Goal: Task Accomplishment & Management: Manage account settings

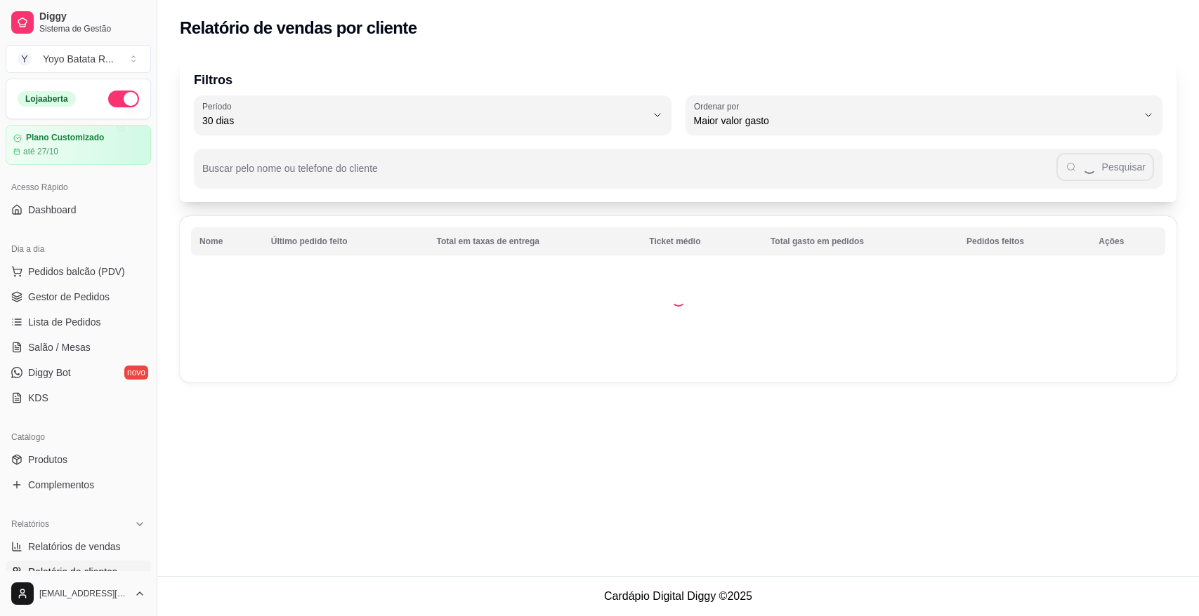
select select "30"
select select "HIGHEST_TOTAL_SPENT_WITH_ORDERS"
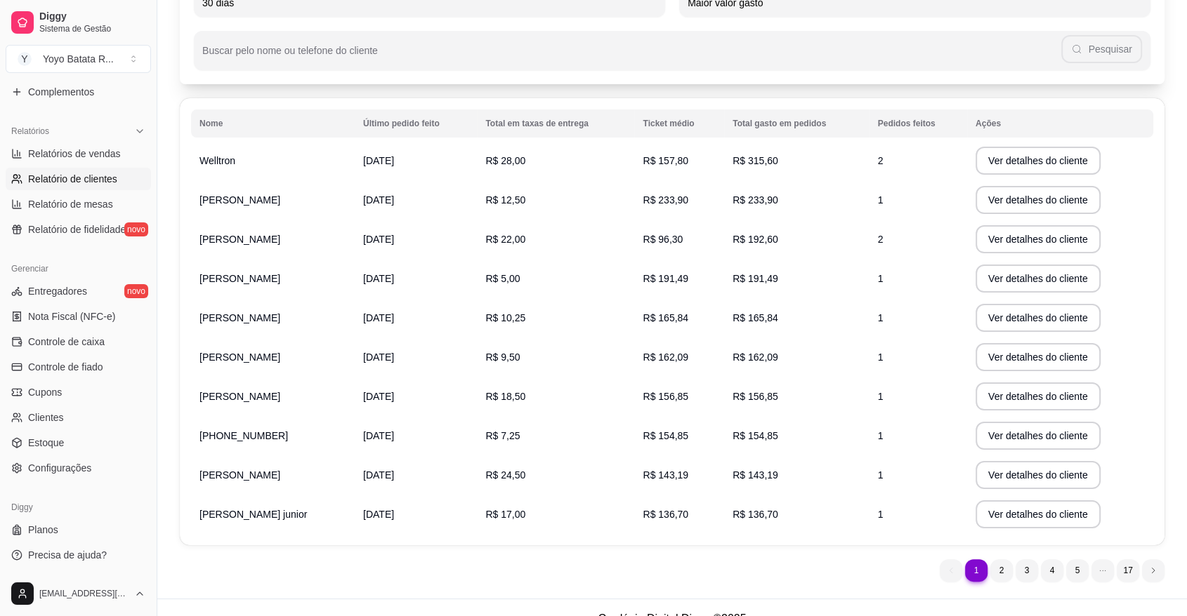
scroll to position [140, 0]
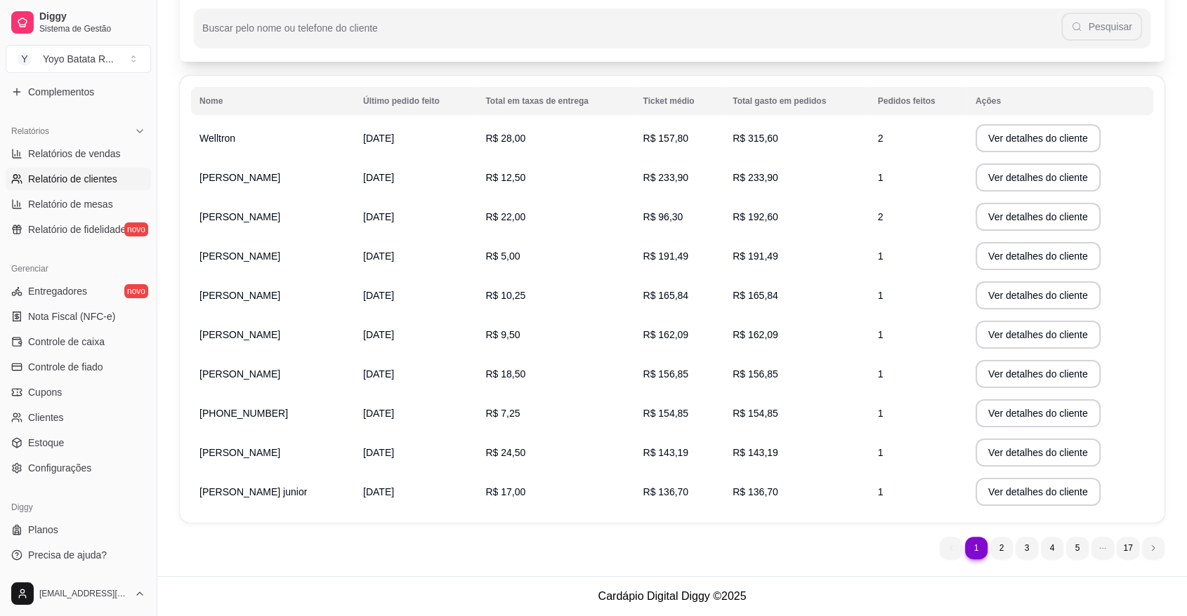
drag, startPoint x: 707, startPoint y: 503, endPoint x: 602, endPoint y: 404, distance: 143.6
click at [602, 404] on td "R$ 7,25" at bounding box center [555, 413] width 157 height 39
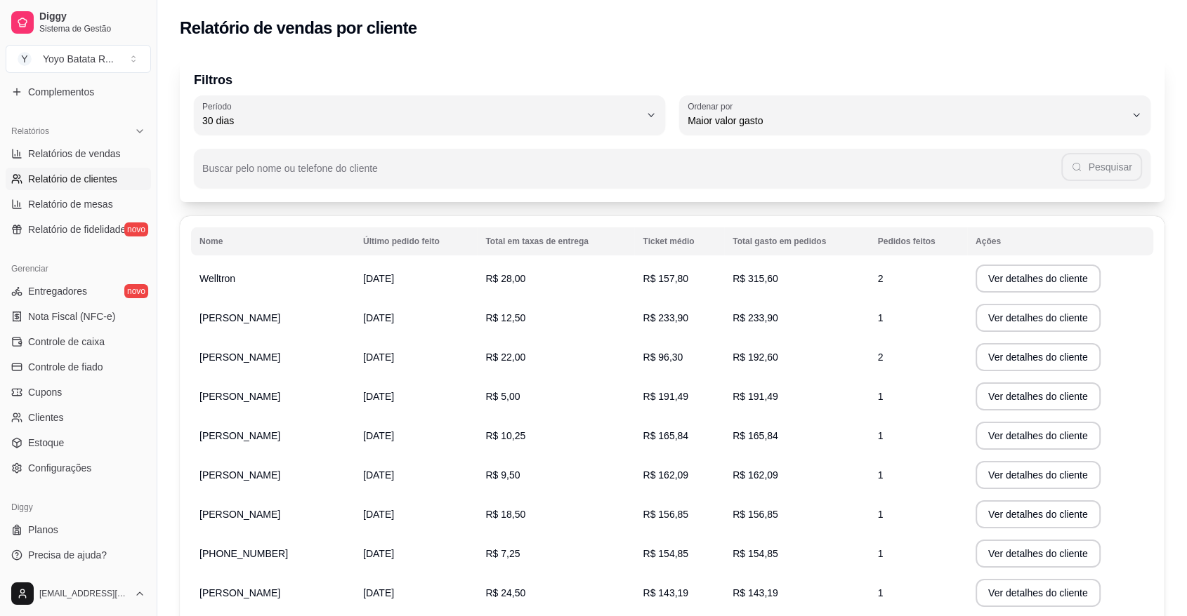
scroll to position [3, 0]
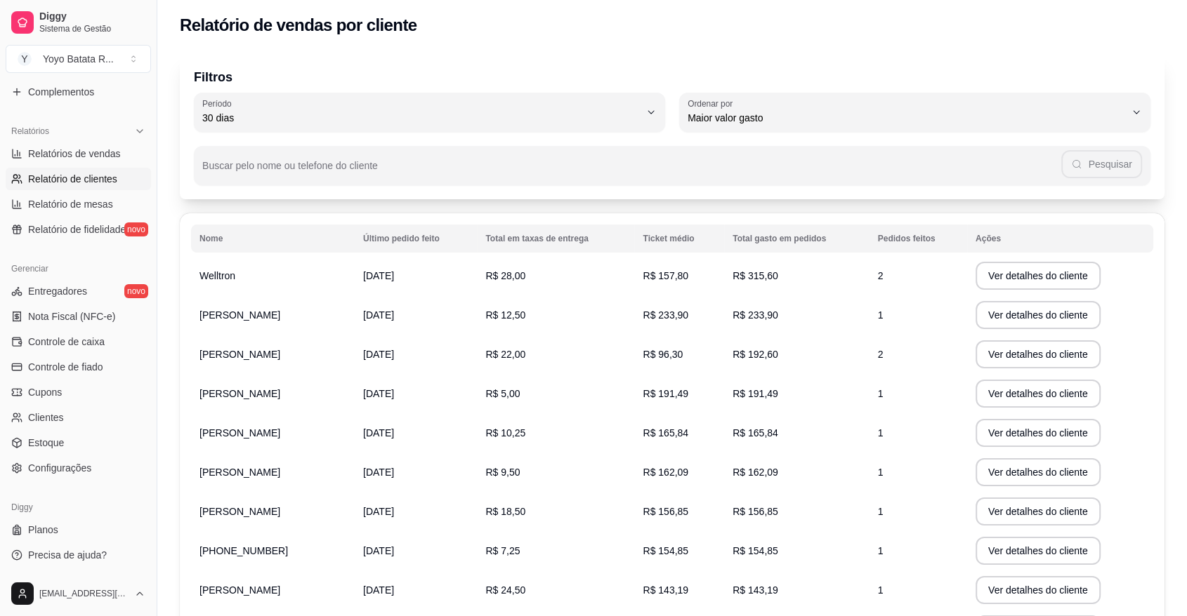
click at [359, 68] on p "Filtros" at bounding box center [672, 77] width 956 height 20
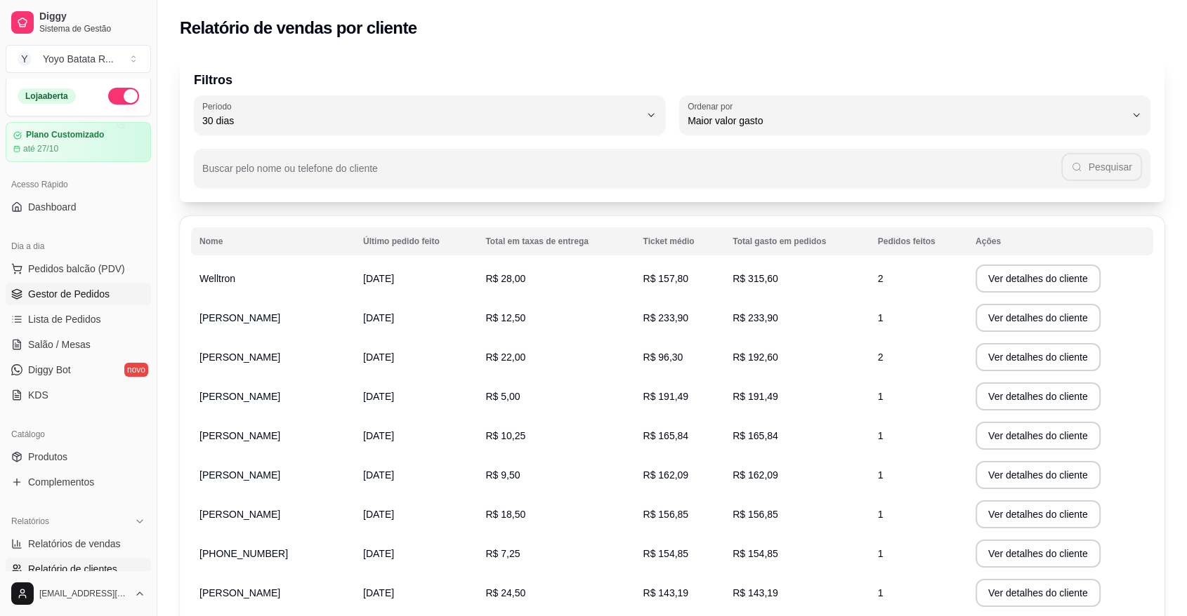
click at [109, 295] on link "Gestor de Pedidos" at bounding box center [78, 294] width 145 height 22
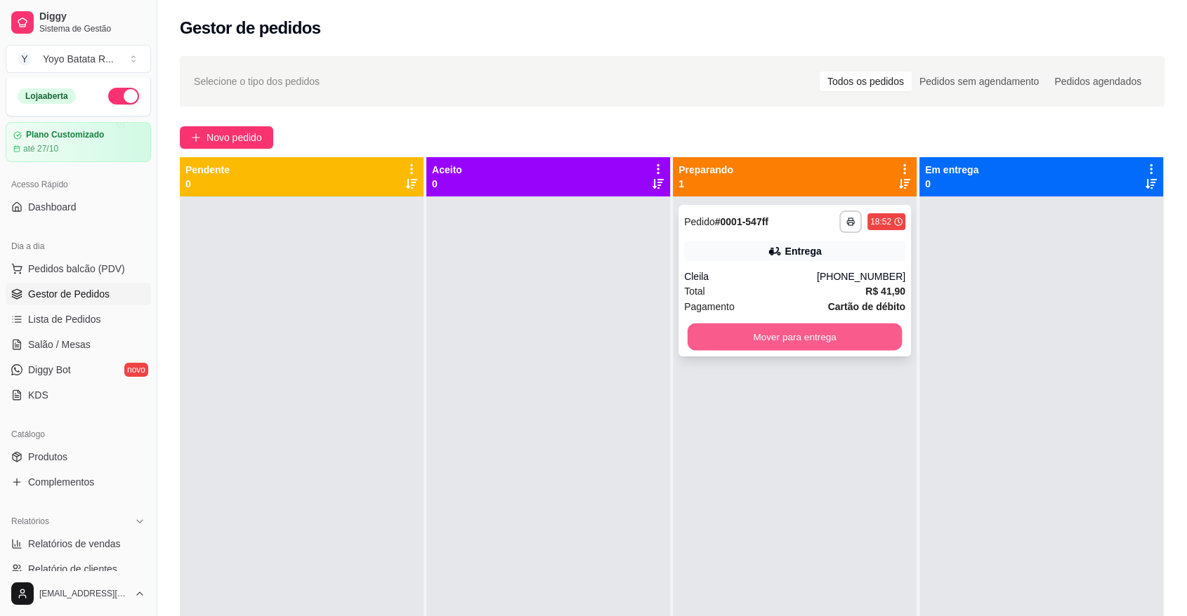
click at [798, 334] on button "Mover para entrega" at bounding box center [794, 337] width 215 height 27
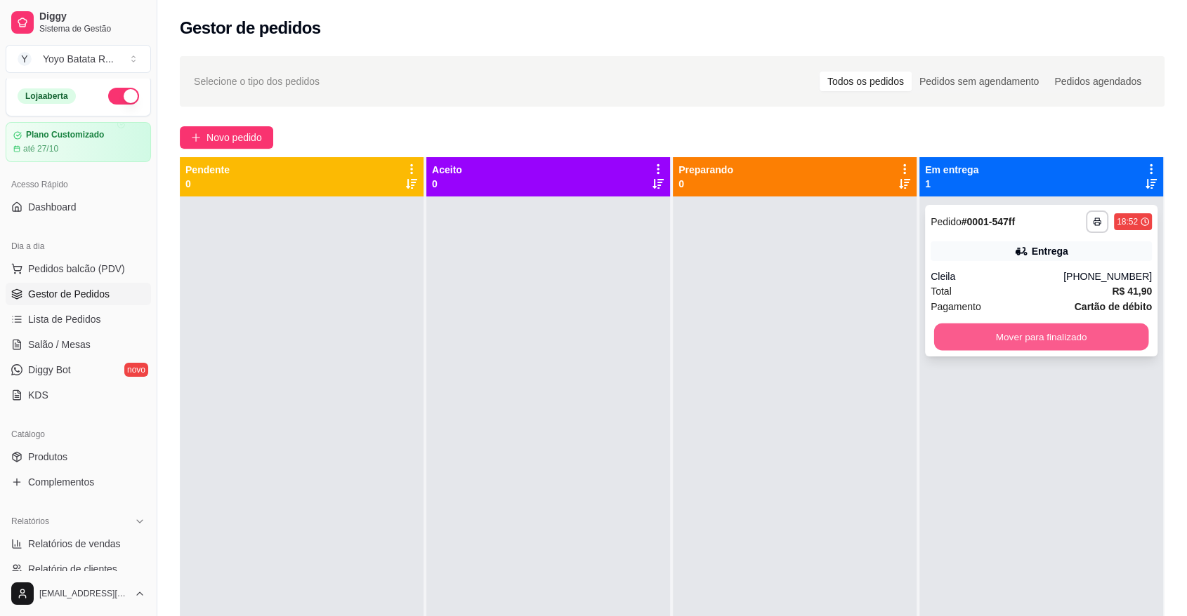
click at [1018, 336] on button "Mover para finalizado" at bounding box center [1041, 337] width 215 height 27
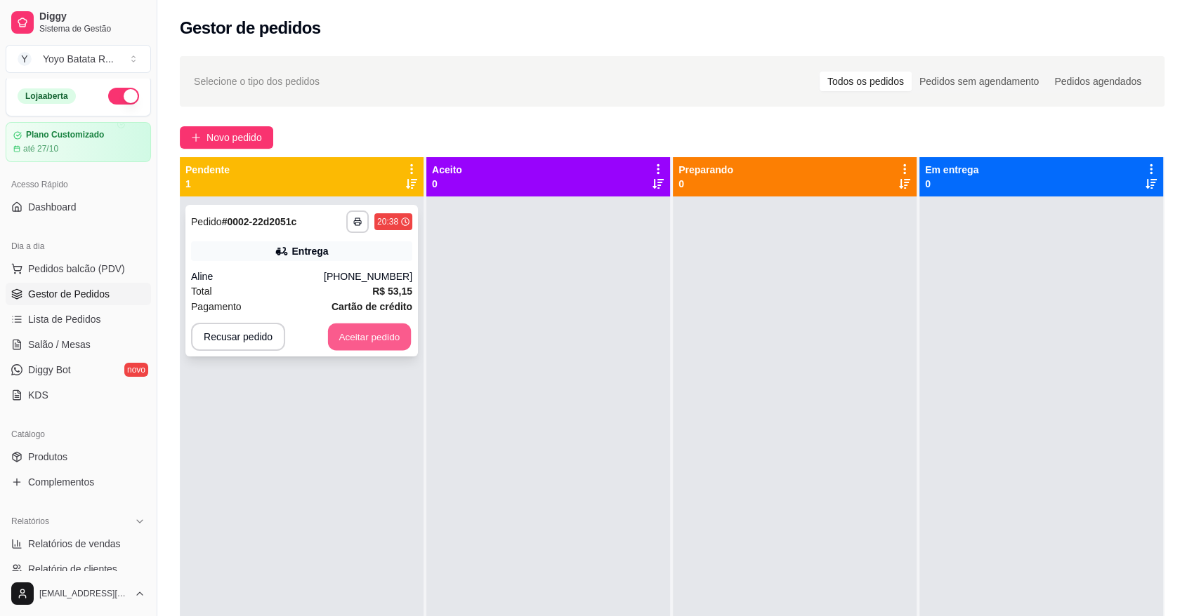
click at [388, 331] on button "Aceitar pedido" at bounding box center [369, 337] width 83 height 27
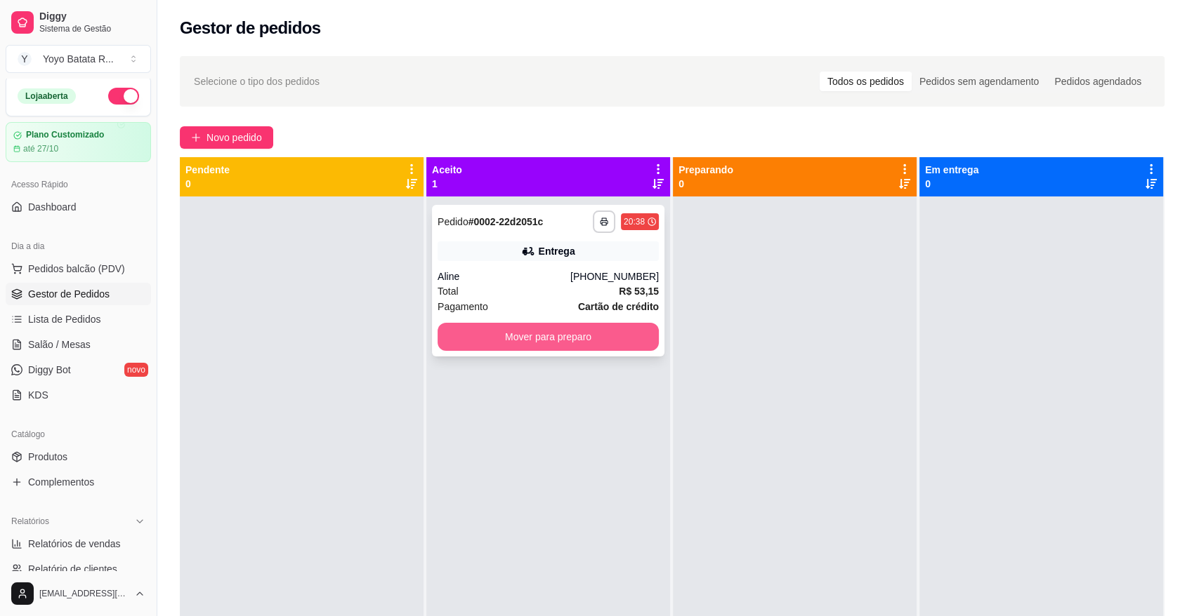
click at [565, 335] on button "Mover para preparo" at bounding box center [547, 337] width 221 height 28
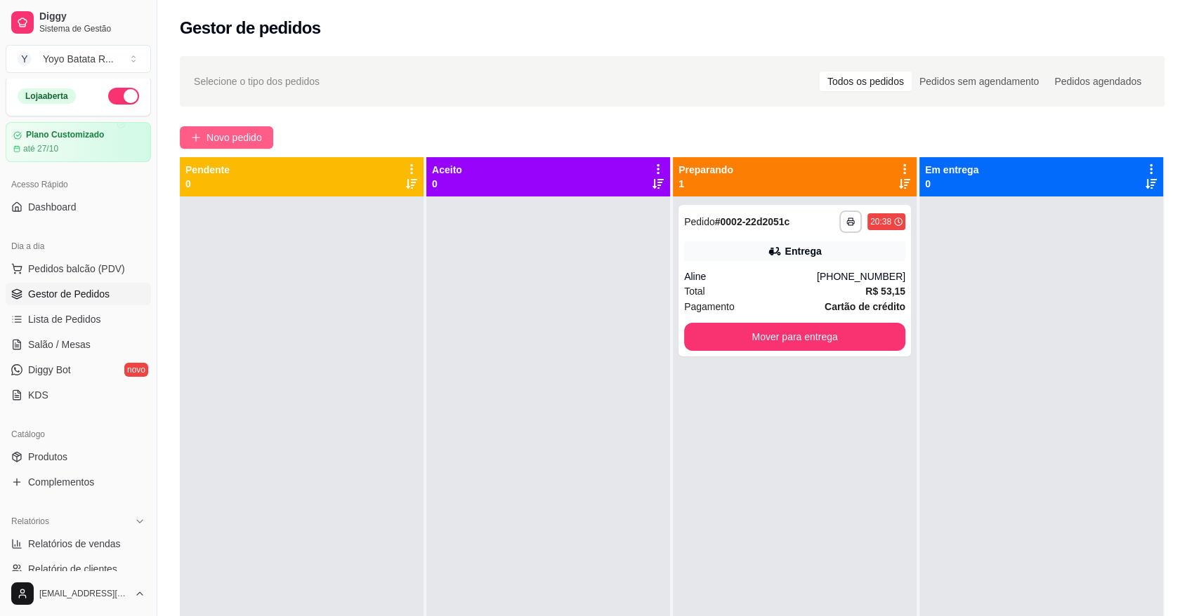
click at [268, 141] on button "Novo pedido" at bounding box center [226, 137] width 93 height 22
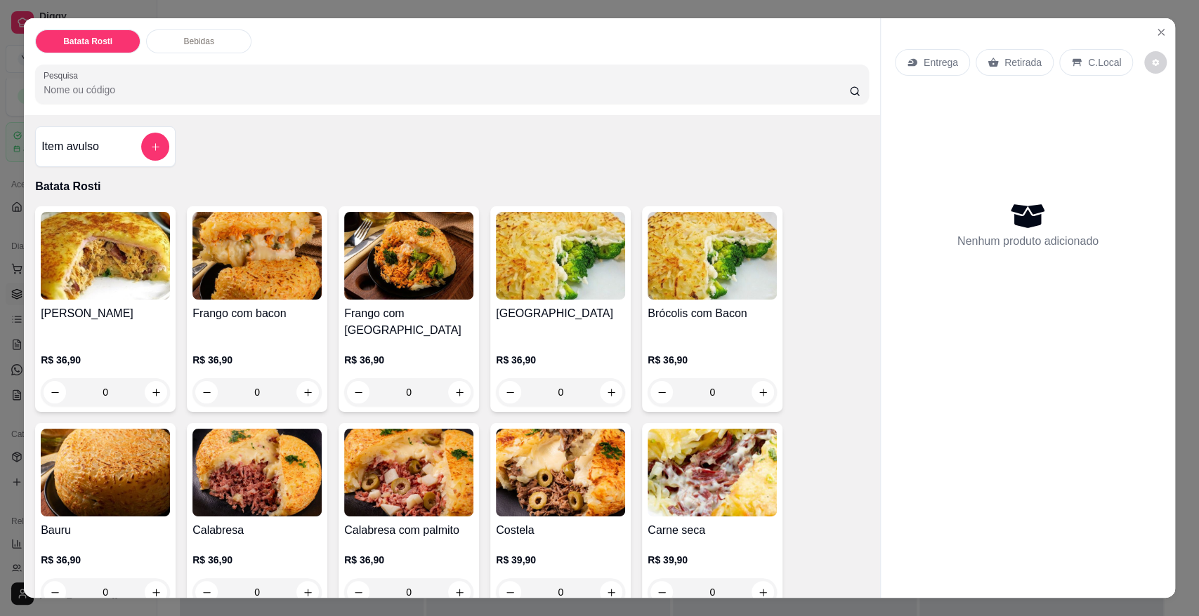
click at [936, 62] on p "Entrega" at bounding box center [940, 62] width 34 height 14
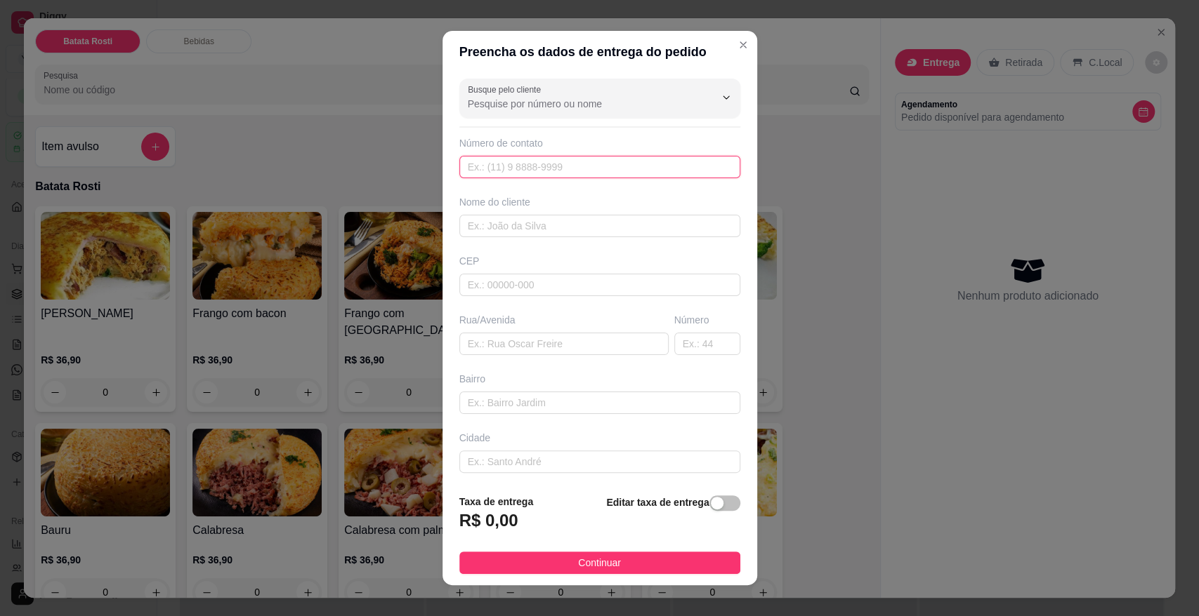
click at [605, 177] on input "text" at bounding box center [599, 167] width 281 height 22
paste input "[PHONE_NUMBER]"
type input "[PHONE_NUMBER]"
click at [579, 222] on input "text" at bounding box center [599, 226] width 281 height 22
type input "[PERSON_NAME]"
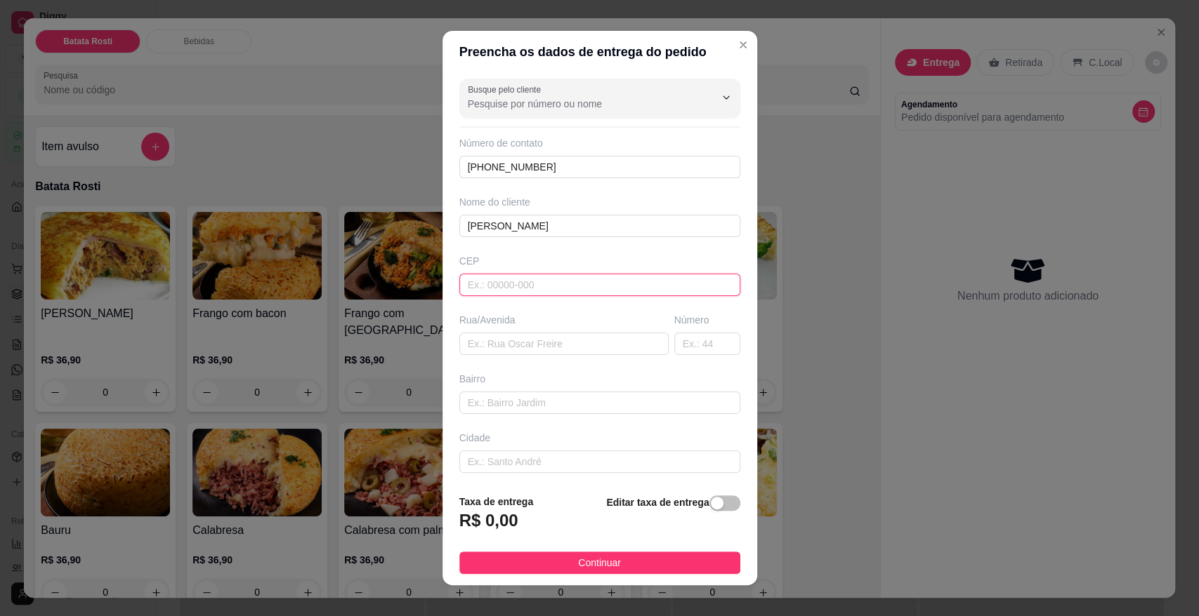
click at [572, 284] on input "text" at bounding box center [599, 285] width 281 height 22
type input "18075630"
type input "Rua Paes de Linhares"
type input "Vila Fiori"
type input "Sorocaba"
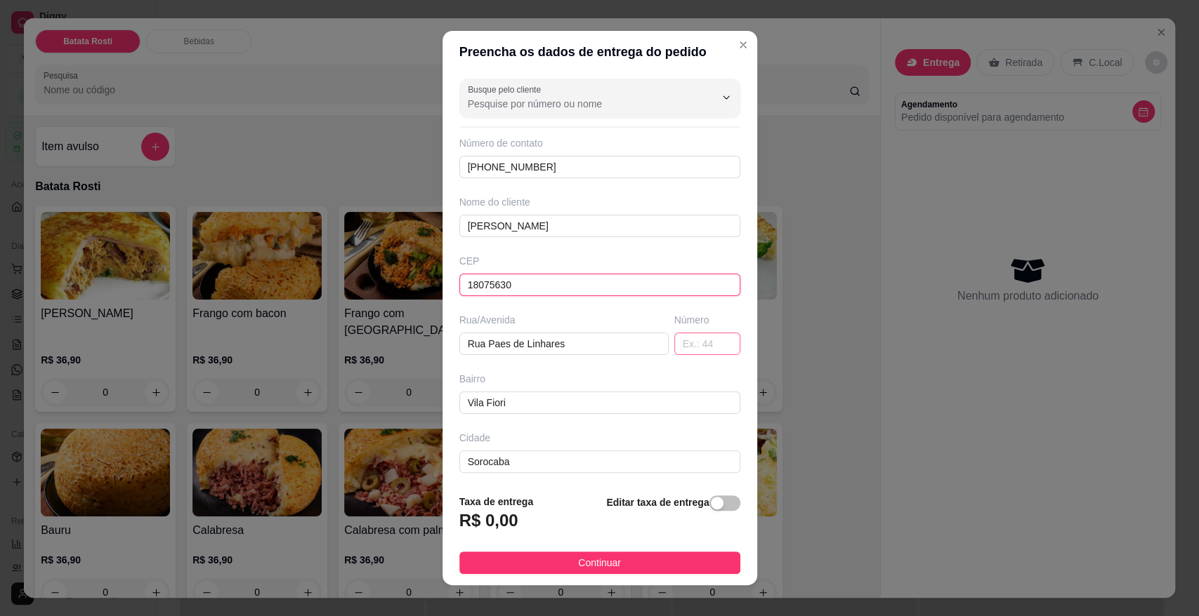
type input "18075630"
click at [682, 339] on input "text" at bounding box center [707, 344] width 66 height 22
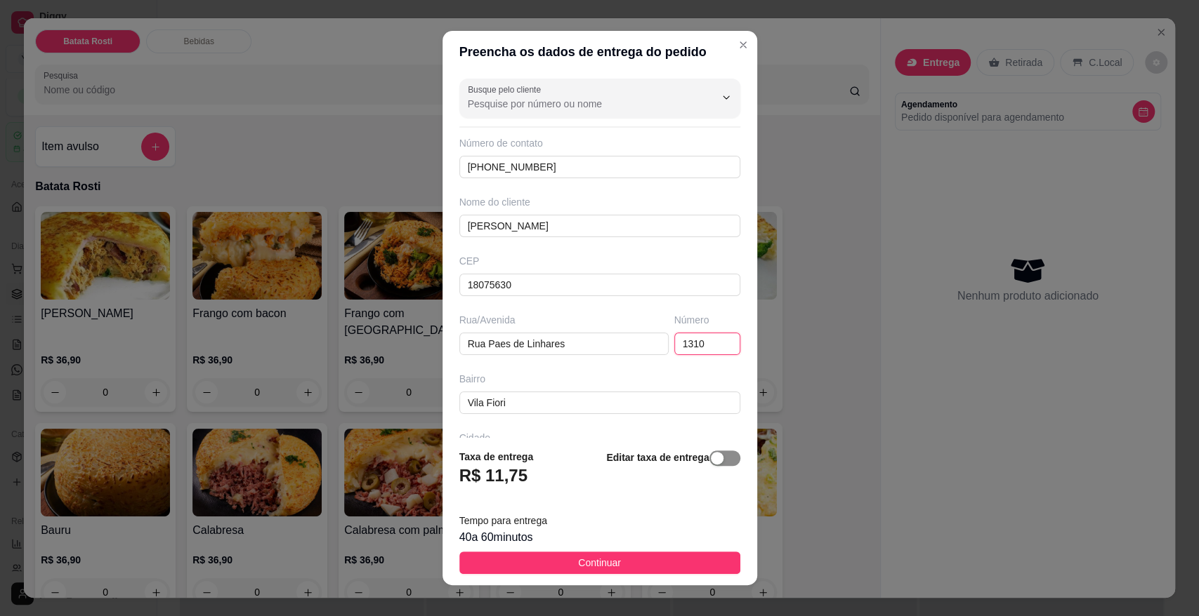
type input "1310"
click at [711, 458] on div "button" at bounding box center [717, 458] width 13 height 13
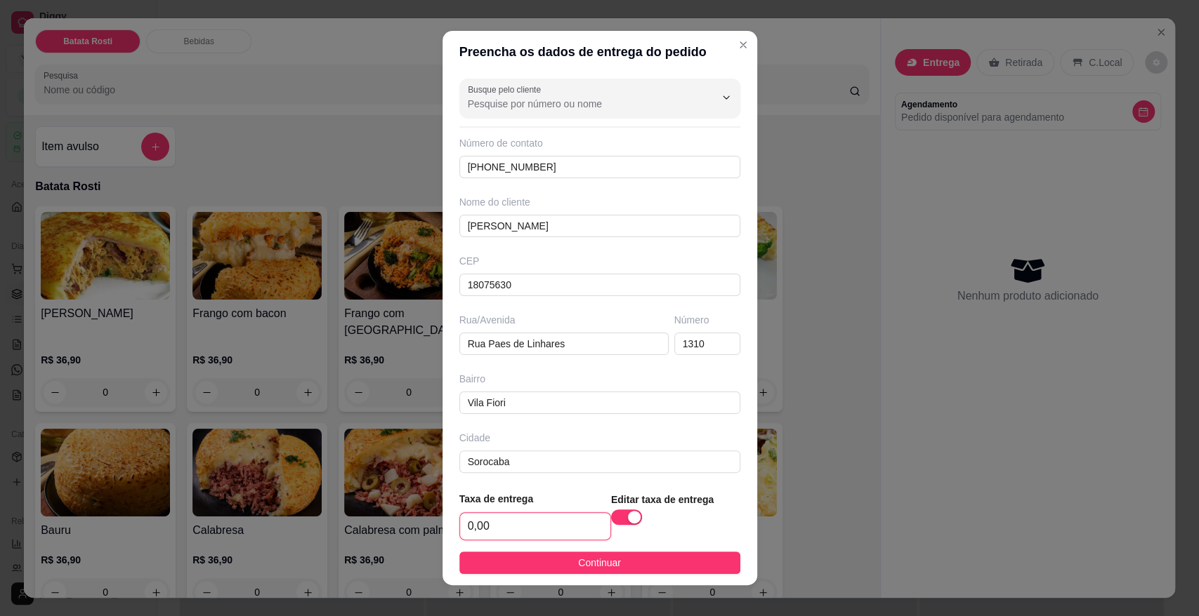
click at [549, 514] on input "0,00" at bounding box center [535, 526] width 150 height 27
type input "9,00"
click at [569, 571] on button "Continuar" at bounding box center [599, 563] width 281 height 22
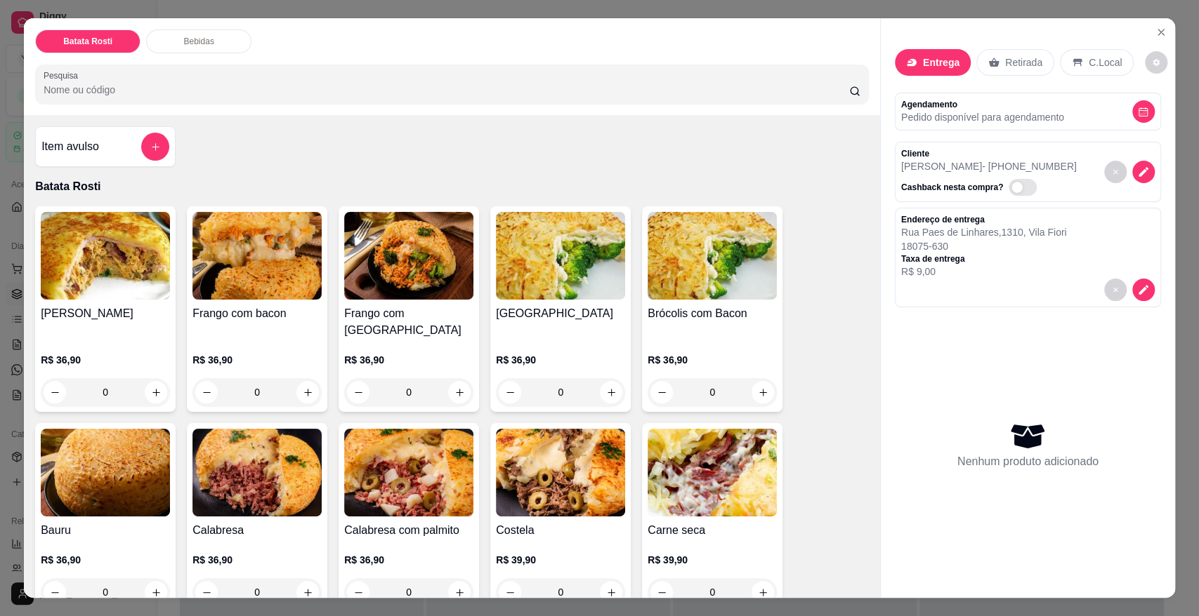
click at [278, 339] on div "R$ 36,90 0" at bounding box center [256, 372] width 129 height 67
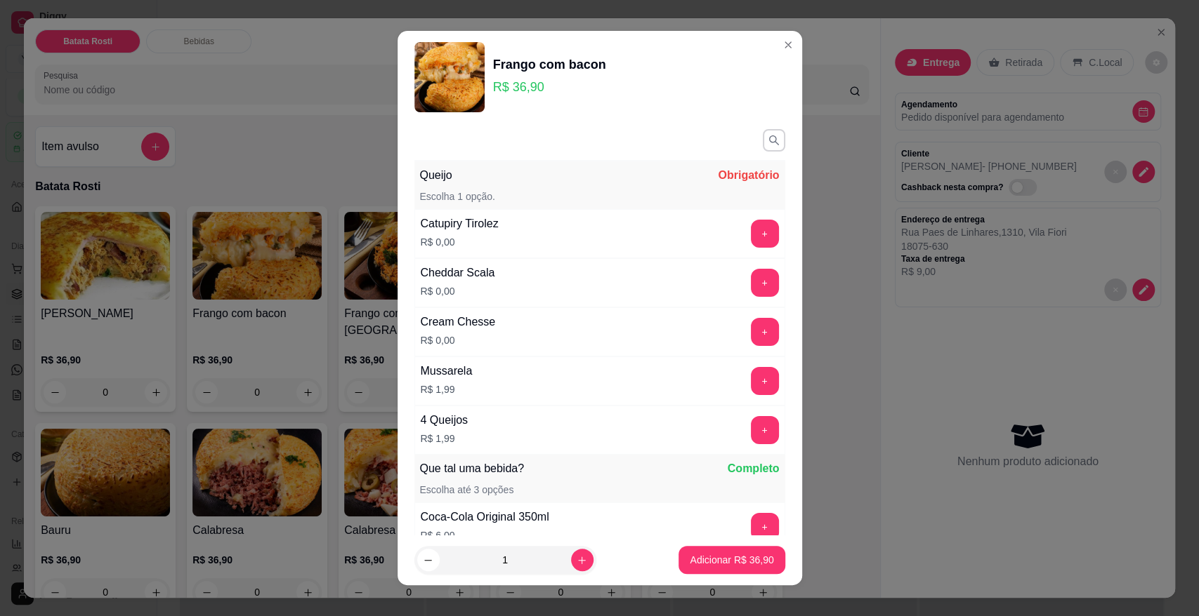
click at [751, 227] on button "+" at bounding box center [765, 234] width 28 height 28
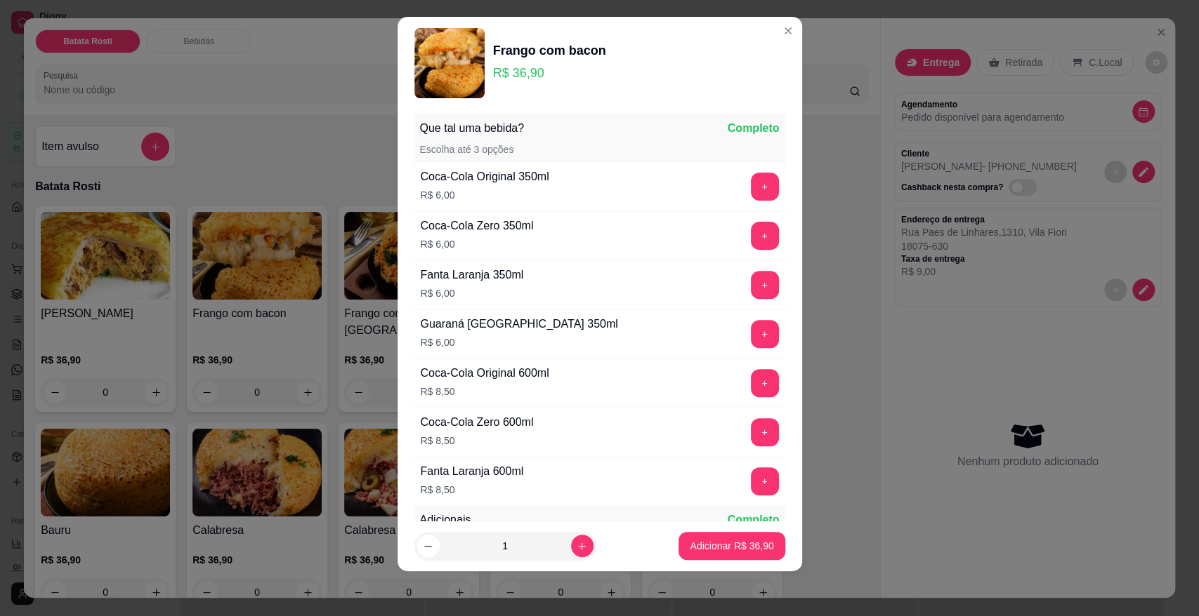
scroll to position [331, 0]
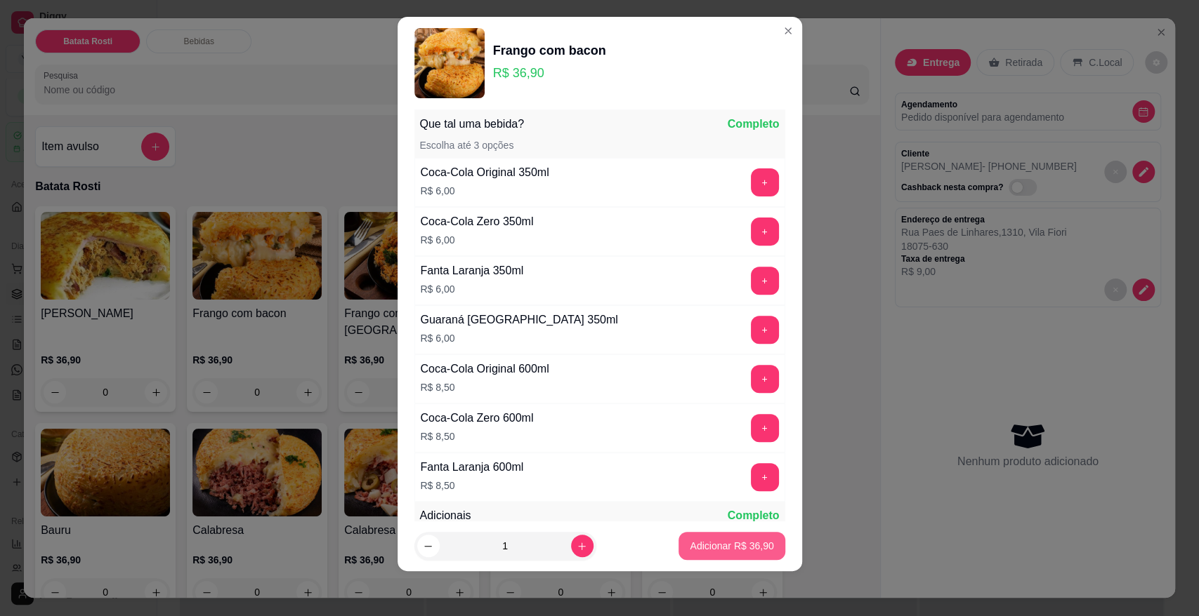
click at [737, 547] on p "Adicionar R$ 36,90" at bounding box center [732, 546] width 84 height 14
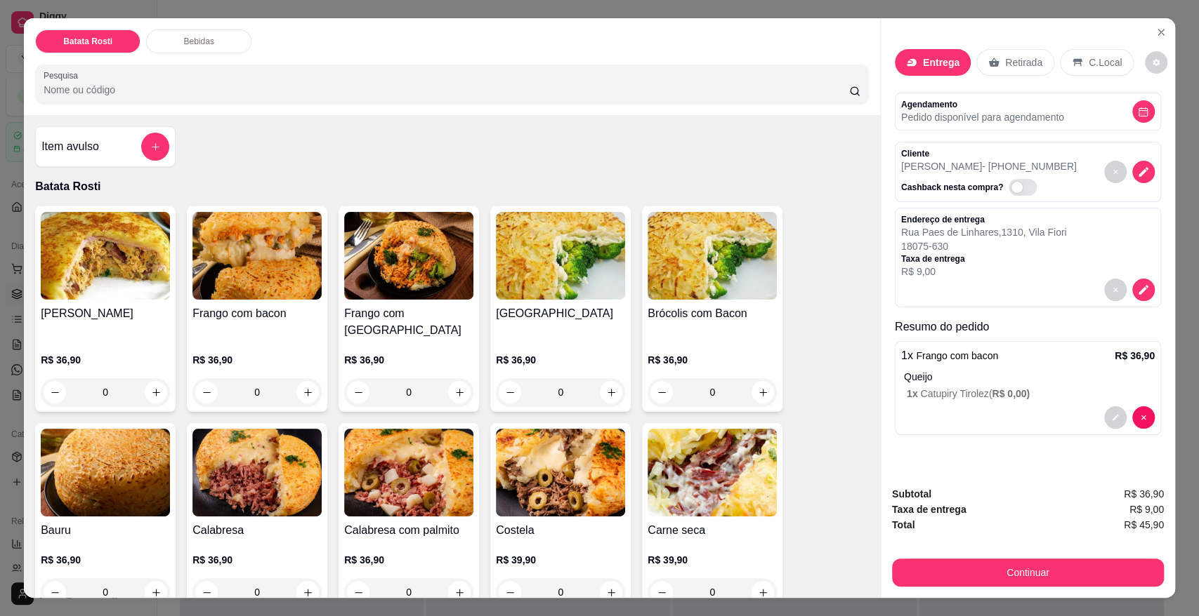
click at [1150, 528] on span "R$ 45,90" at bounding box center [1143, 524] width 40 height 15
copy div "R$ 45,90 Continuar"
click at [1017, 565] on button "Continuar" at bounding box center [1028, 573] width 272 height 28
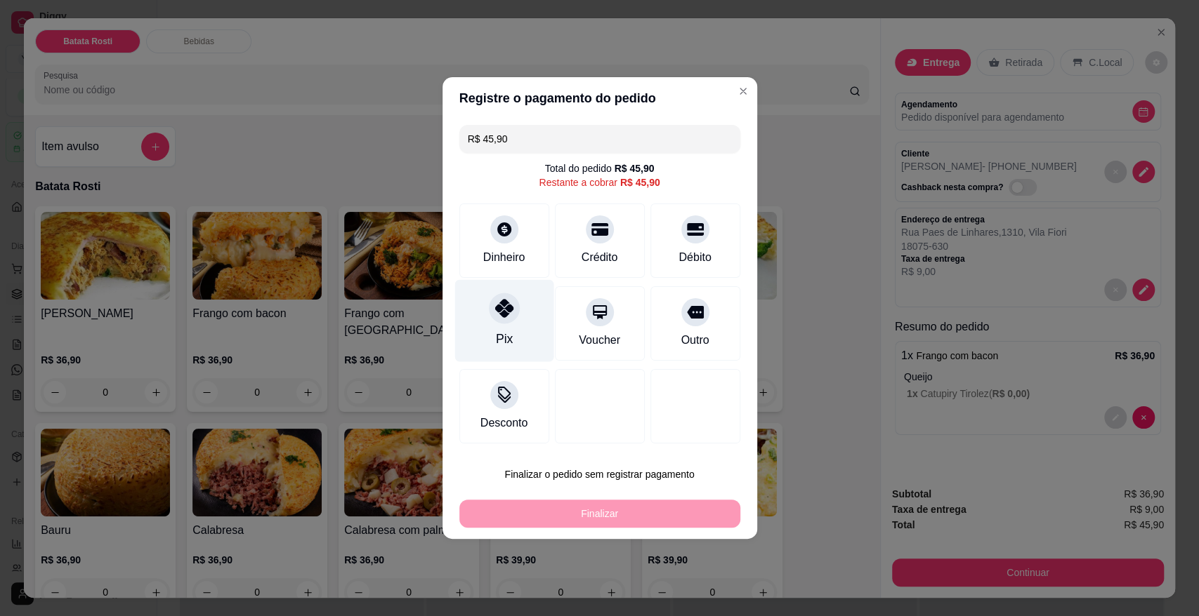
click at [489, 346] on div "Pix" at bounding box center [503, 321] width 99 height 82
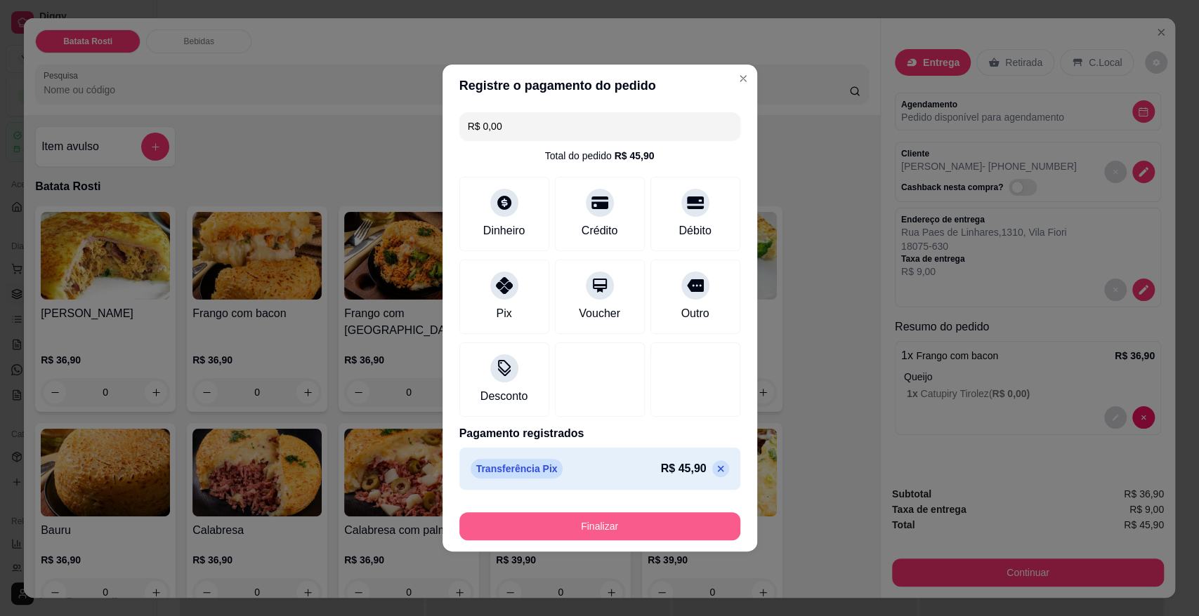
click at [561, 520] on button "Finalizar" at bounding box center [599, 527] width 281 height 28
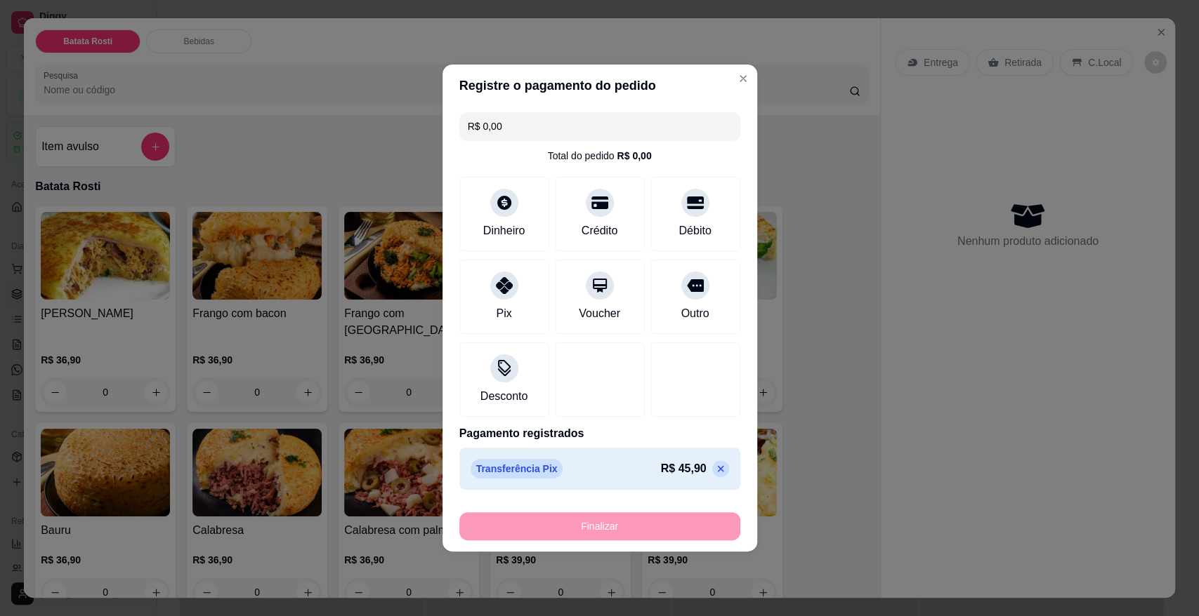
type input "-R$ 45,90"
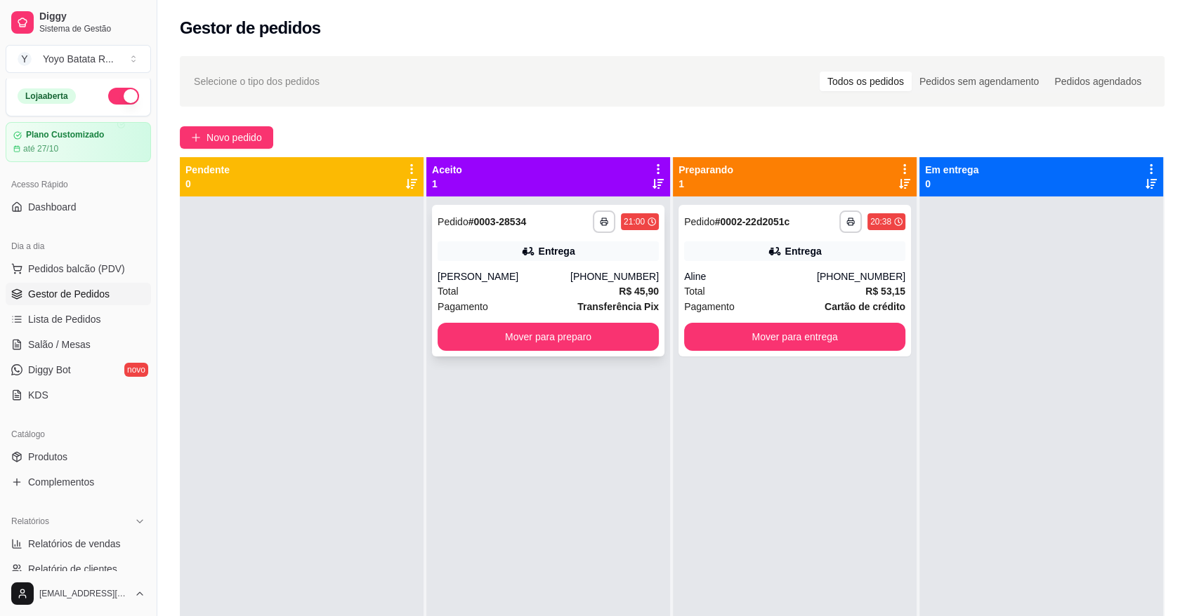
click at [513, 263] on div "**********" at bounding box center [548, 281] width 232 height 152
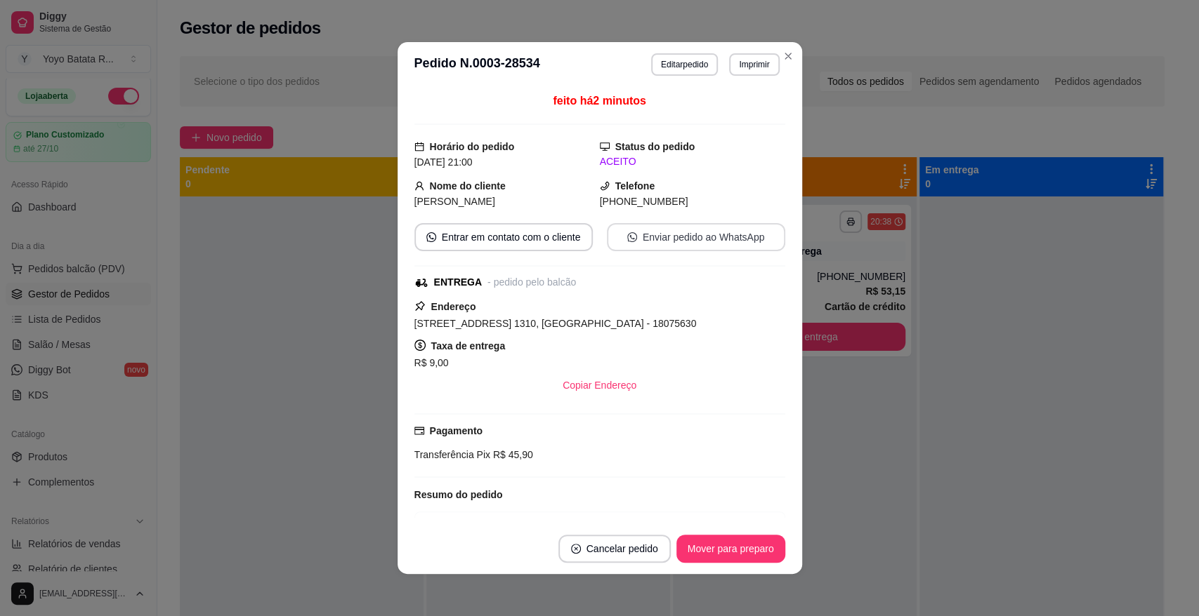
click at [647, 239] on button "Enviar pedido ao WhatsApp" at bounding box center [696, 237] width 178 height 28
click at [767, 548] on button "Mover para preparo" at bounding box center [730, 549] width 109 height 28
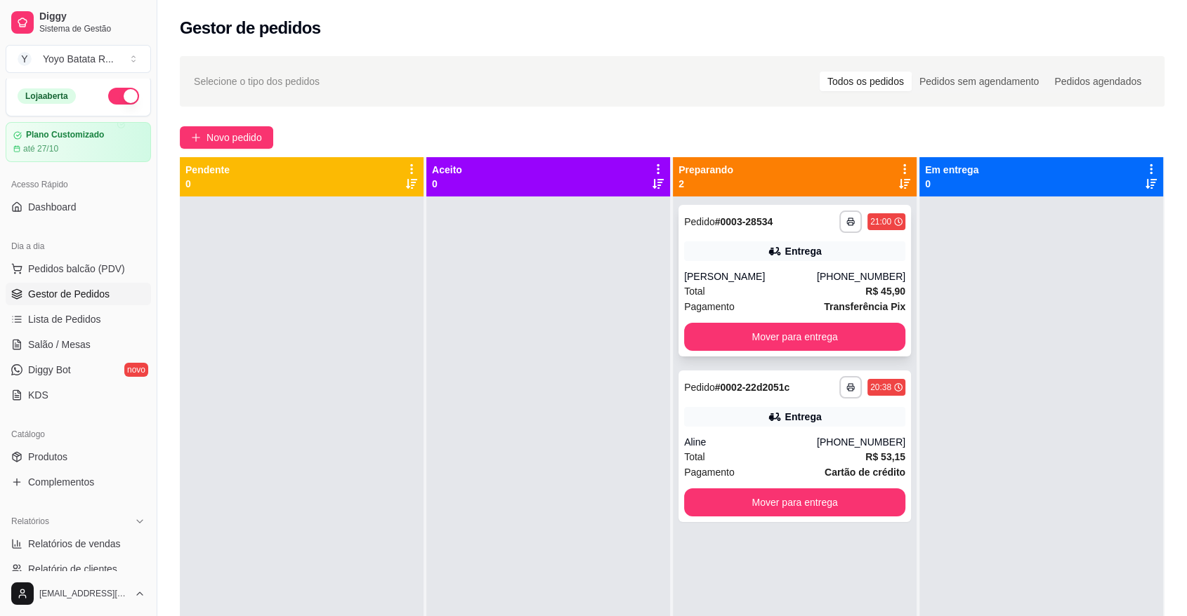
click at [754, 280] on div "[PERSON_NAME]" at bounding box center [750, 277] width 133 height 14
click at [770, 407] on div "Entrega" at bounding box center [794, 417] width 221 height 20
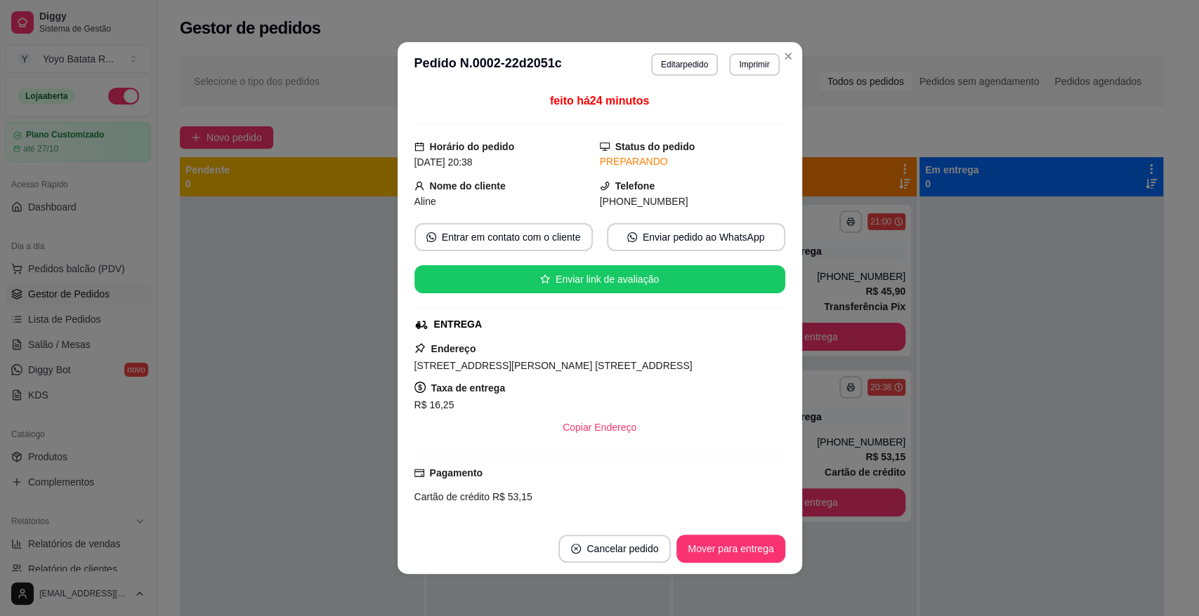
click at [621, 201] on span "[PHONE_NUMBER]" at bounding box center [644, 201] width 88 height 11
copy div "[PHONE_NUMBER] Entrar em contato com o cliente Enviar pedido ao WhatsApp Enviar…"
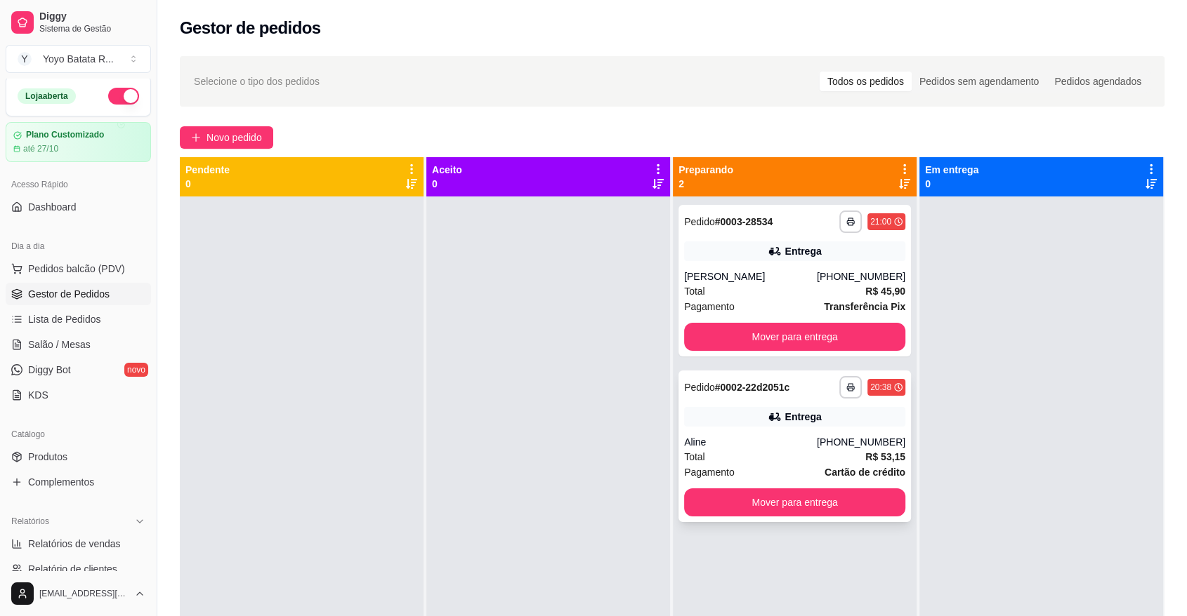
click at [822, 418] on div "Entrega" at bounding box center [794, 417] width 221 height 20
click at [742, 228] on div "Pedido # 0003-28534" at bounding box center [728, 221] width 88 height 17
click at [790, 262] on div "**********" at bounding box center [794, 281] width 232 height 152
click at [810, 491] on button "Mover para entrega" at bounding box center [794, 502] width 215 height 27
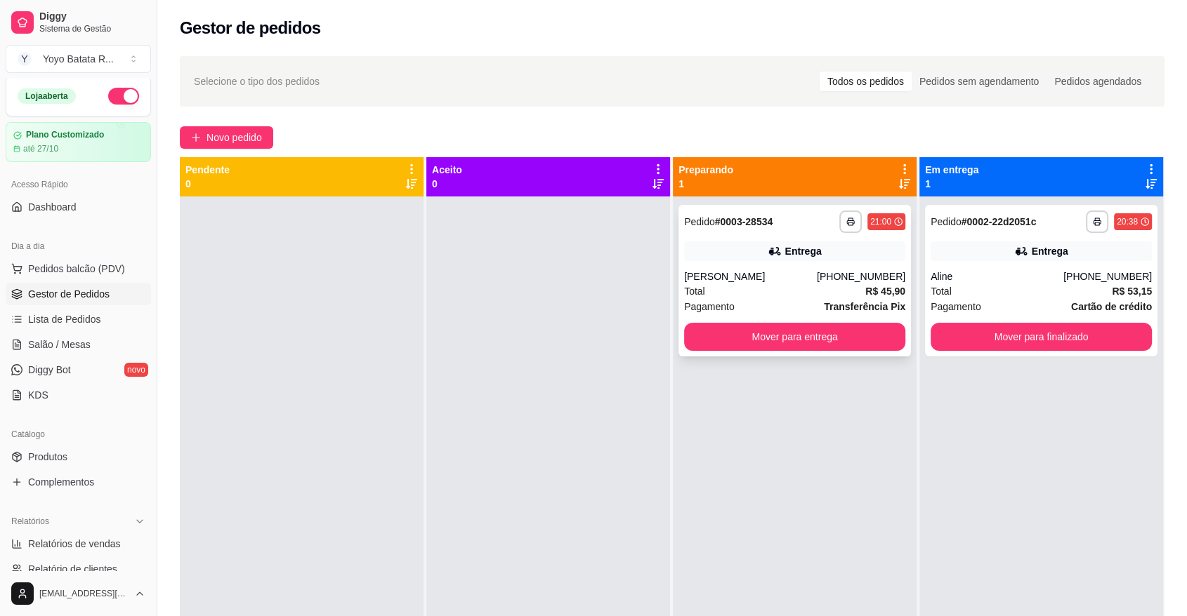
click at [773, 270] on div "[PERSON_NAME]" at bounding box center [750, 277] width 133 height 14
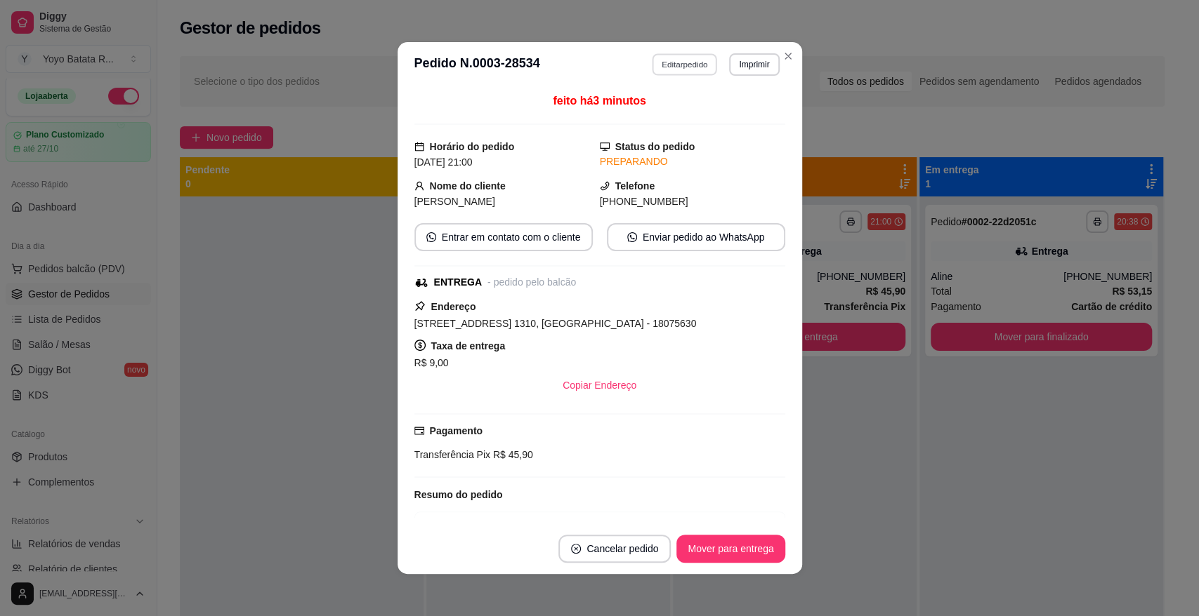
click at [688, 67] on button "Editar pedido" at bounding box center [684, 64] width 65 height 22
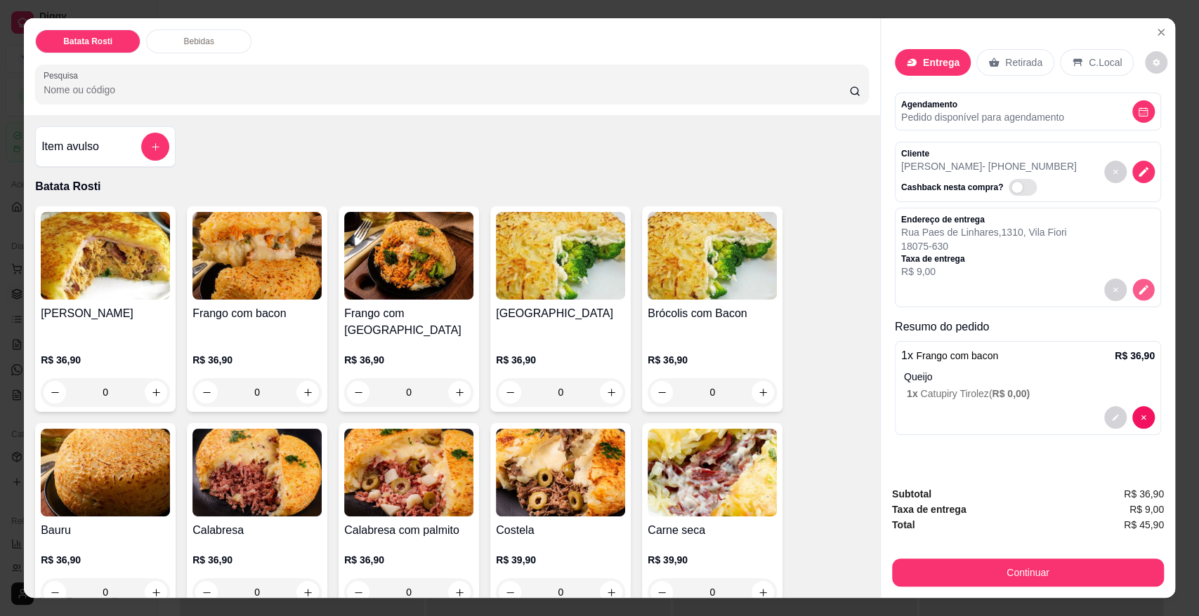
click at [1137, 284] on icon "decrease-product-quantity" at bounding box center [1143, 290] width 12 height 12
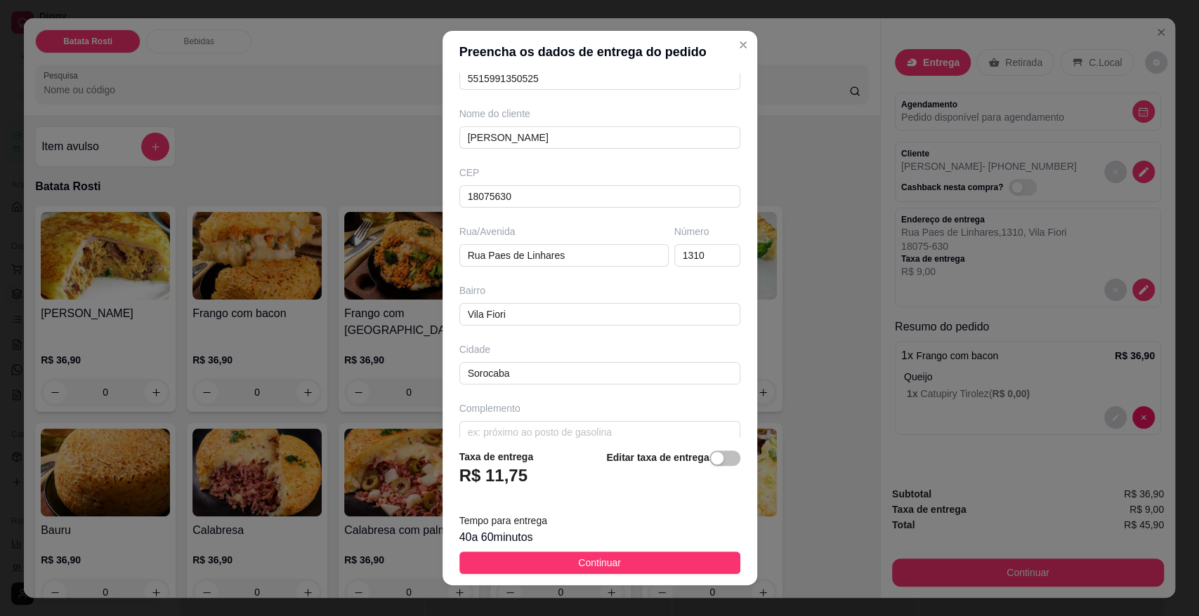
scroll to position [91, 0]
click at [619, 435] on input "text" at bounding box center [599, 430] width 281 height 22
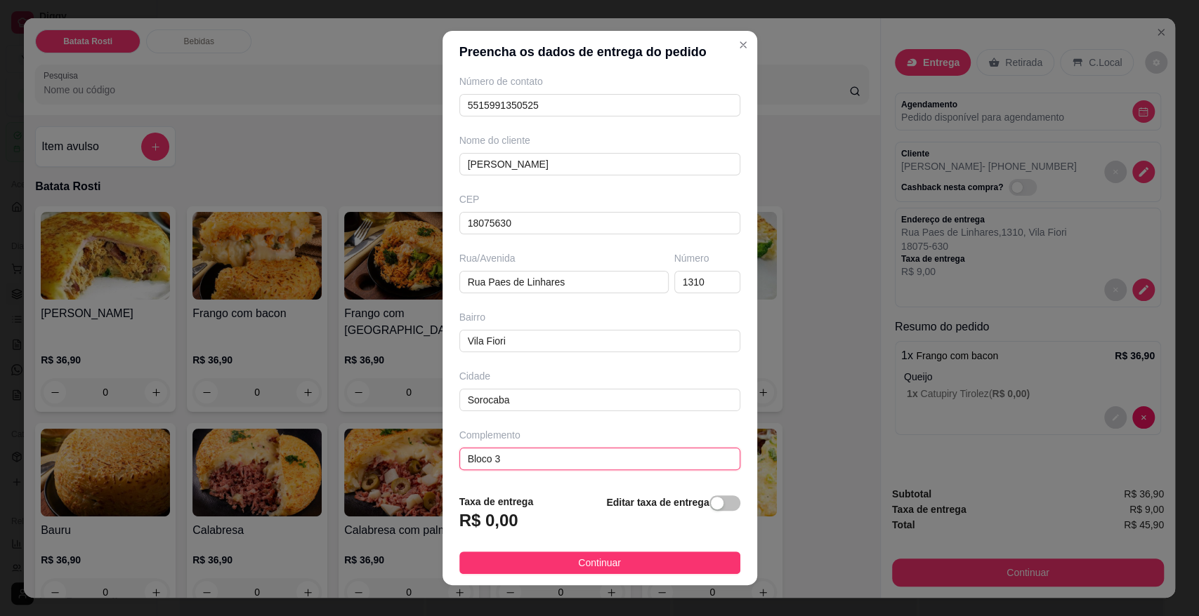
scroll to position [62, 0]
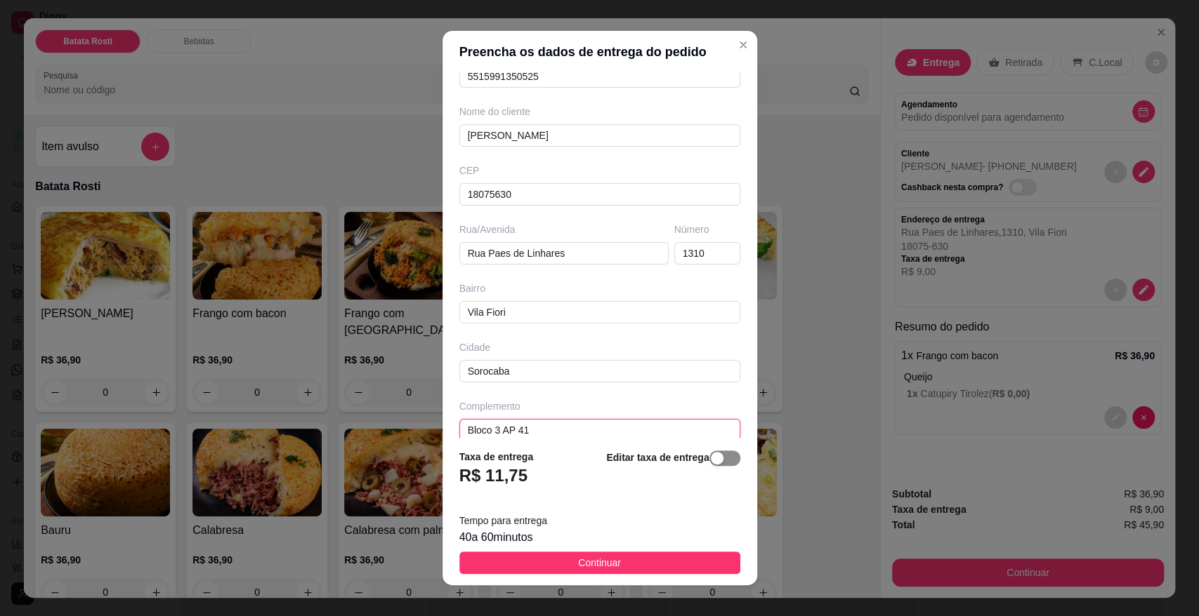
type input "Bloco 3 AP 41"
click at [711, 464] on div "button" at bounding box center [717, 458] width 13 height 13
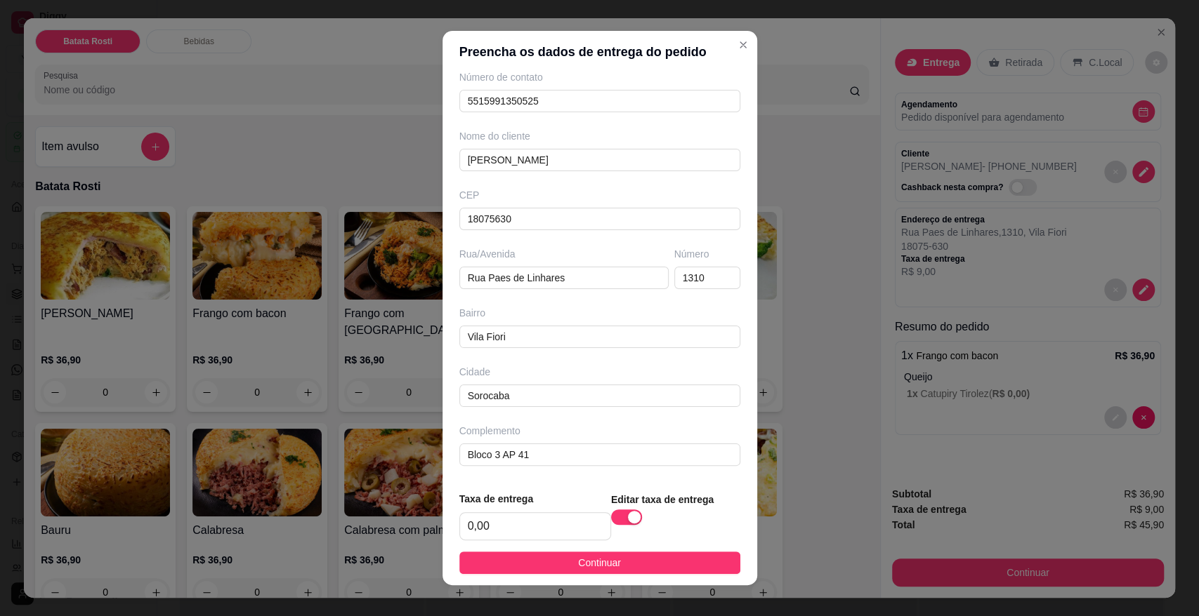
scroll to position [64, 0]
click at [523, 508] on div "Taxa de entrega 0,00" at bounding box center [535, 515] width 152 height 49
click at [522, 525] on input "0,00" at bounding box center [535, 526] width 150 height 27
type input "9,00"
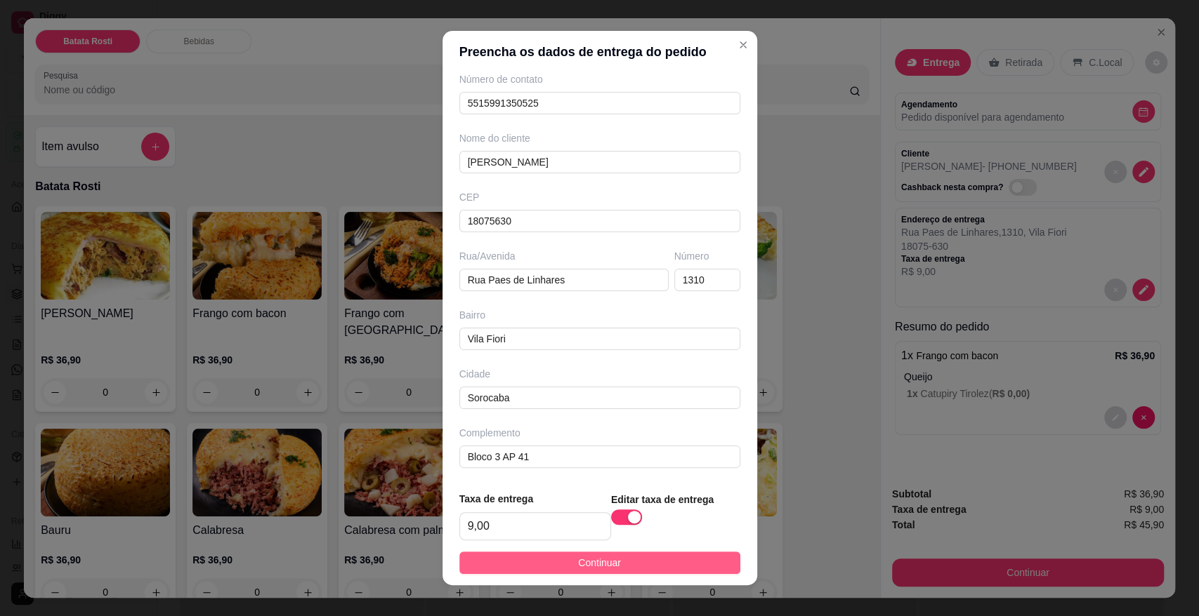
click at [585, 570] on span "Continuar" at bounding box center [599, 562] width 43 height 15
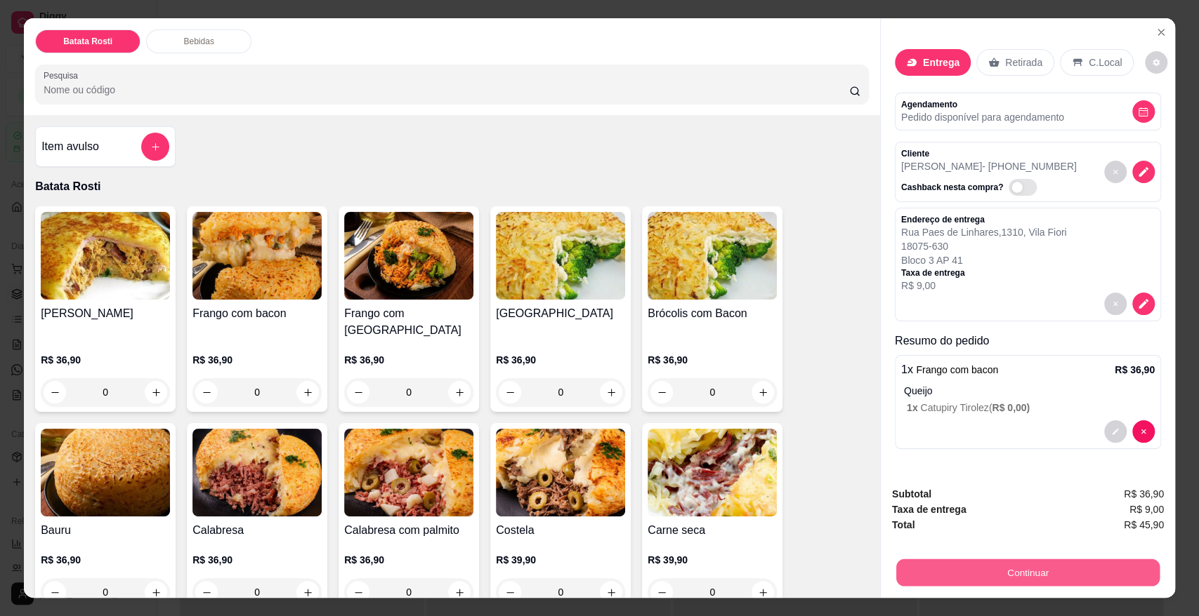
click at [1136, 576] on button "Continuar" at bounding box center [1027, 572] width 263 height 27
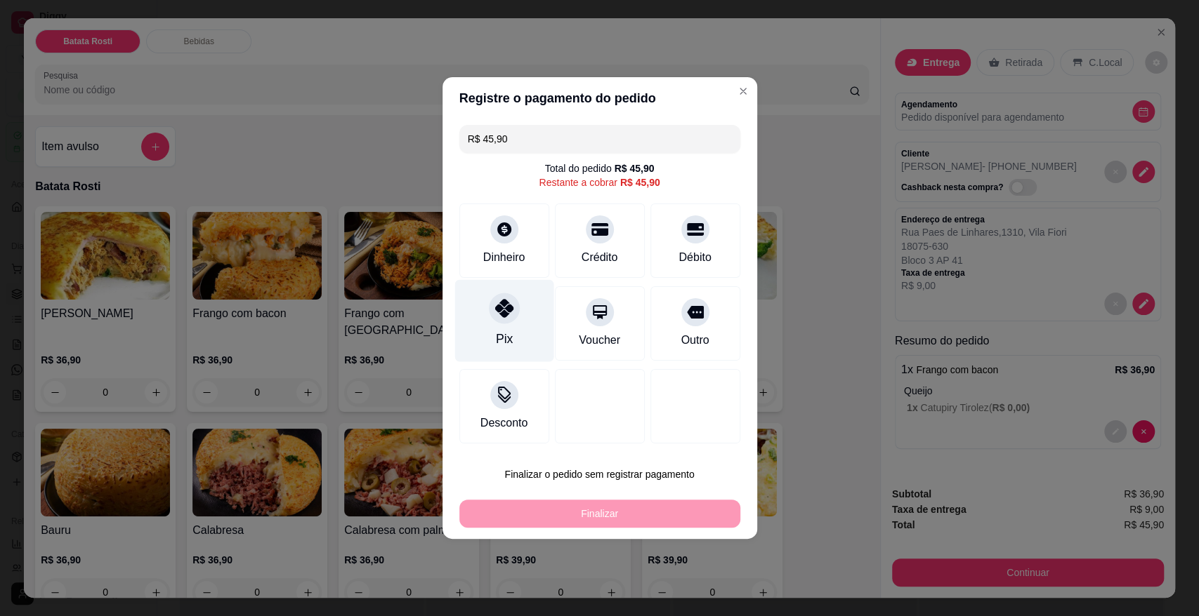
click at [501, 321] on div at bounding box center [504, 308] width 31 height 31
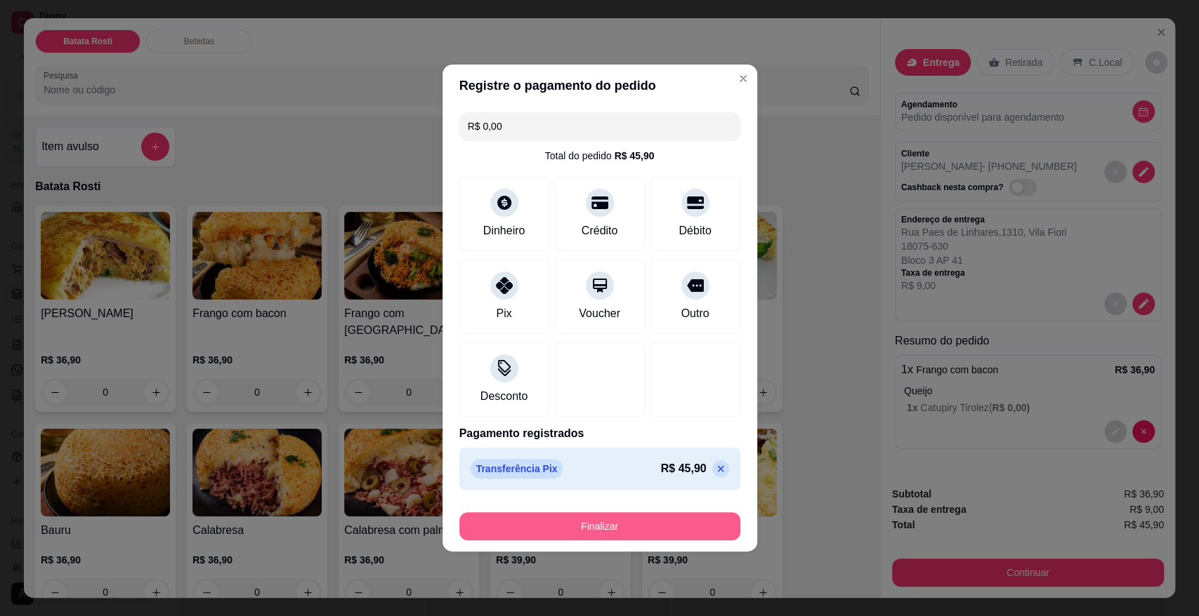
click at [562, 523] on button "Finalizar" at bounding box center [599, 527] width 281 height 28
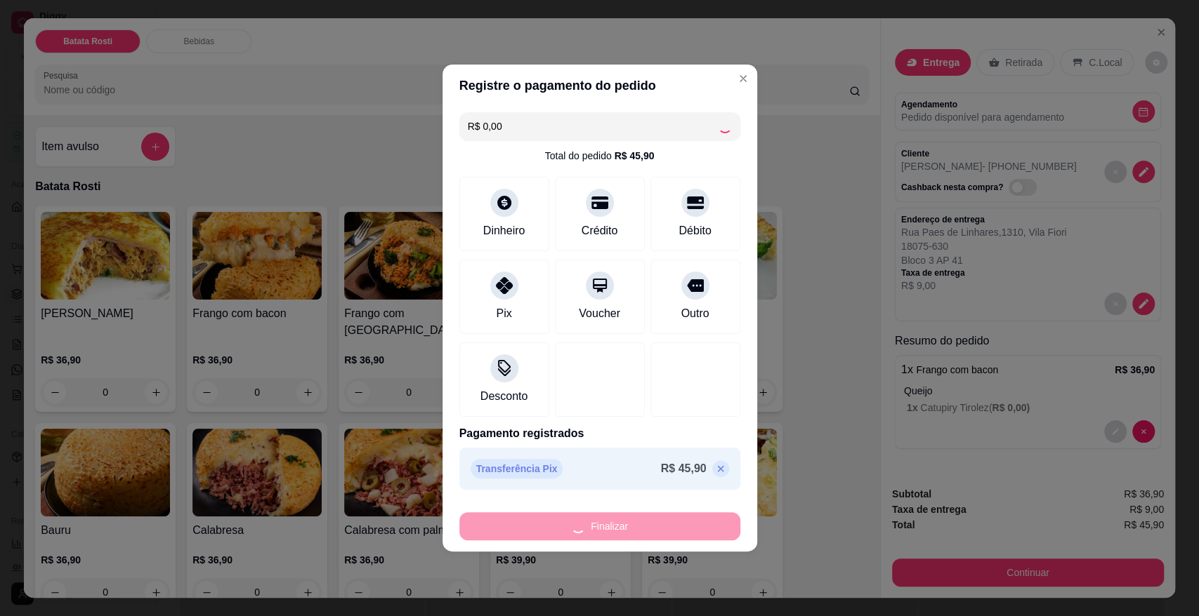
type input "-R$ 45,90"
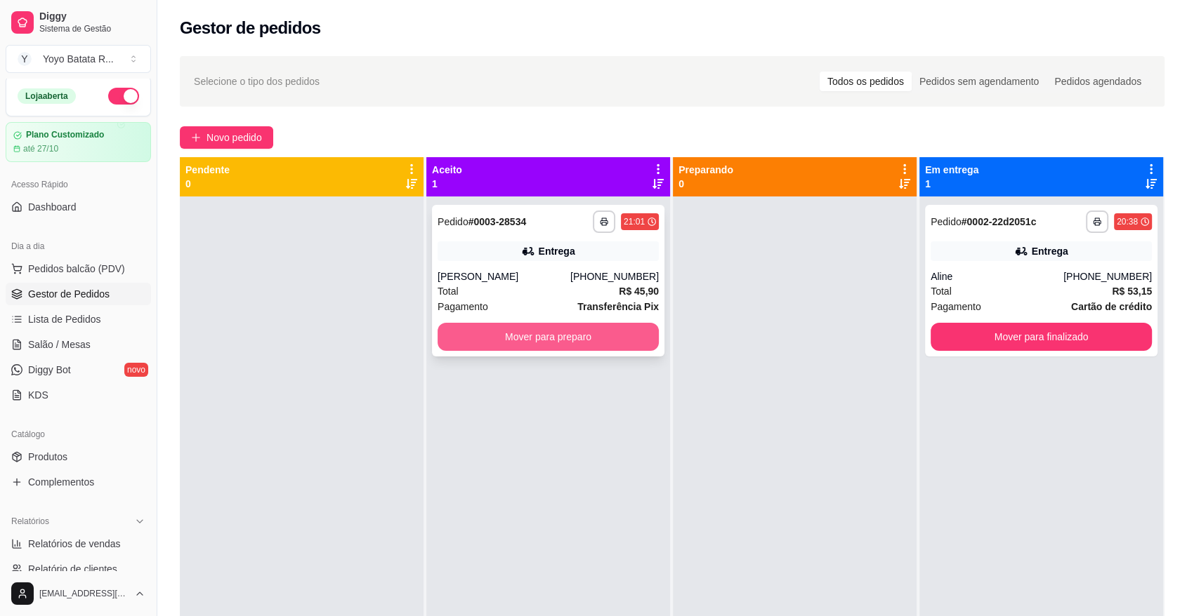
click at [593, 338] on button "Mover para preparo" at bounding box center [547, 337] width 221 height 28
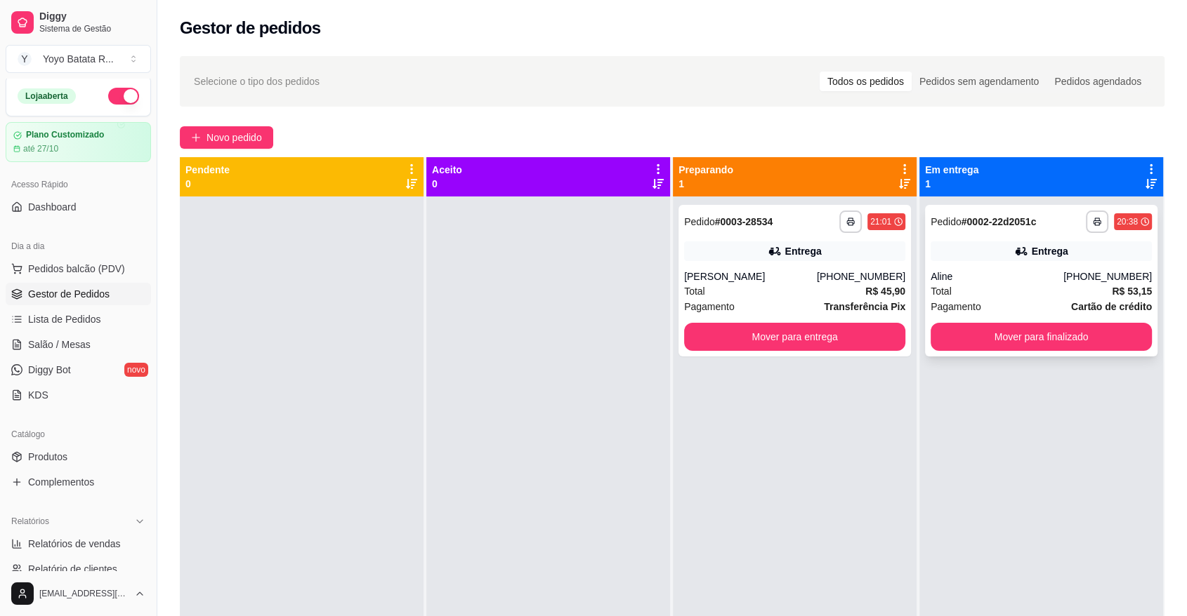
click at [977, 275] on div "Aline" at bounding box center [996, 277] width 133 height 14
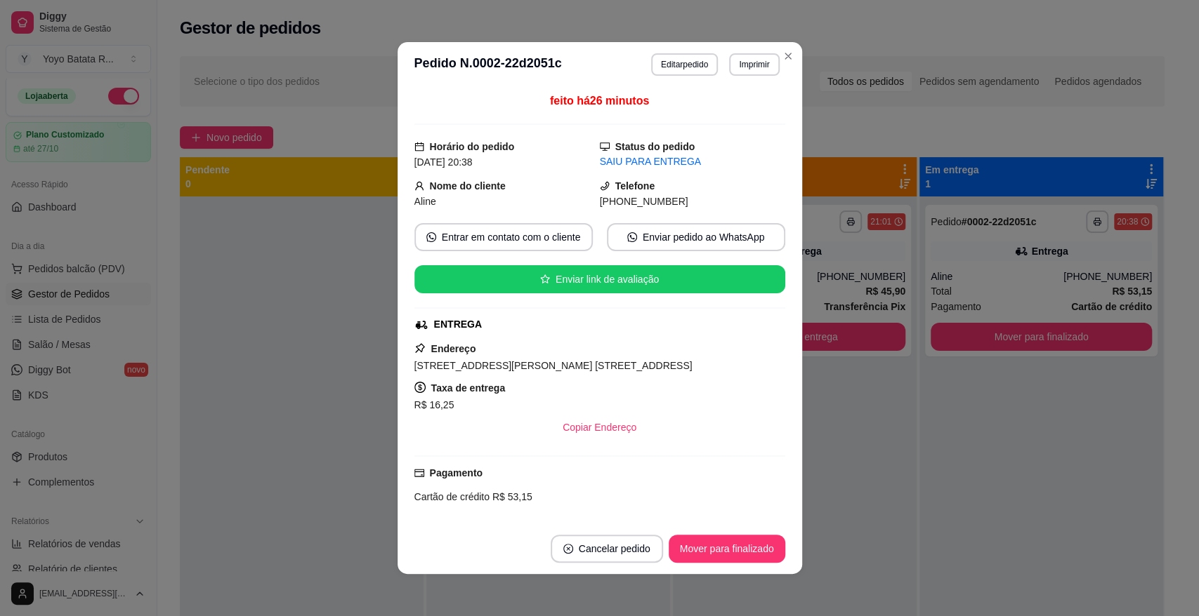
click at [586, 368] on span "[STREET_ADDRESS][PERSON_NAME] [STREET_ADDRESS]" at bounding box center [553, 365] width 278 height 11
click at [588, 369] on span "[STREET_ADDRESS][PERSON_NAME] [STREET_ADDRESS]" at bounding box center [553, 365] width 278 height 11
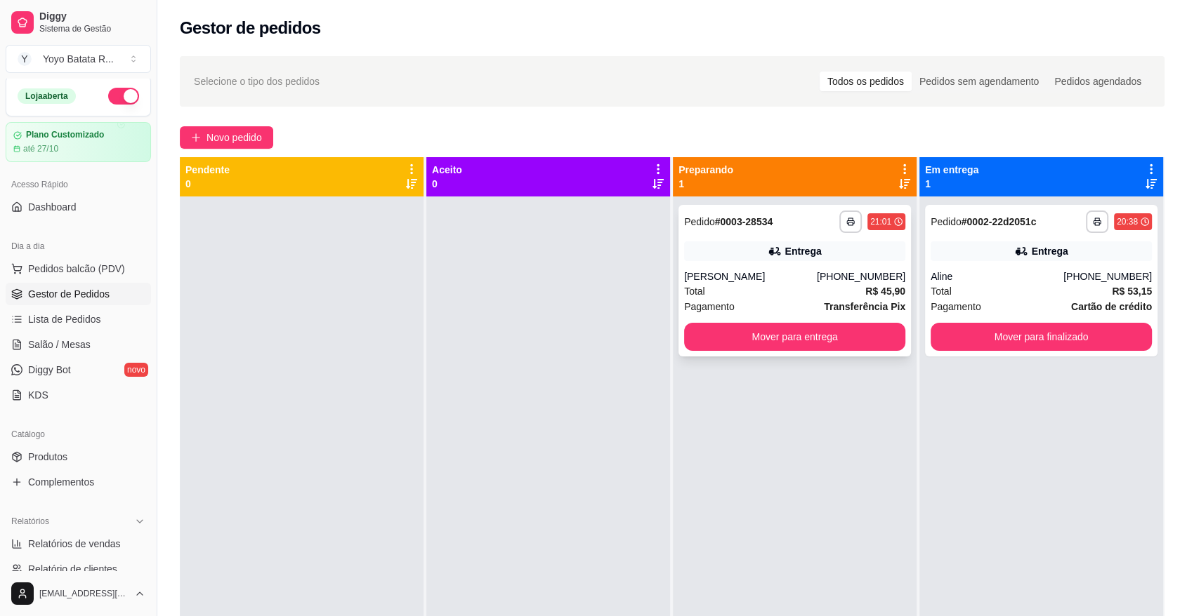
click at [831, 296] on div "Total R$ 45,90" at bounding box center [794, 291] width 221 height 15
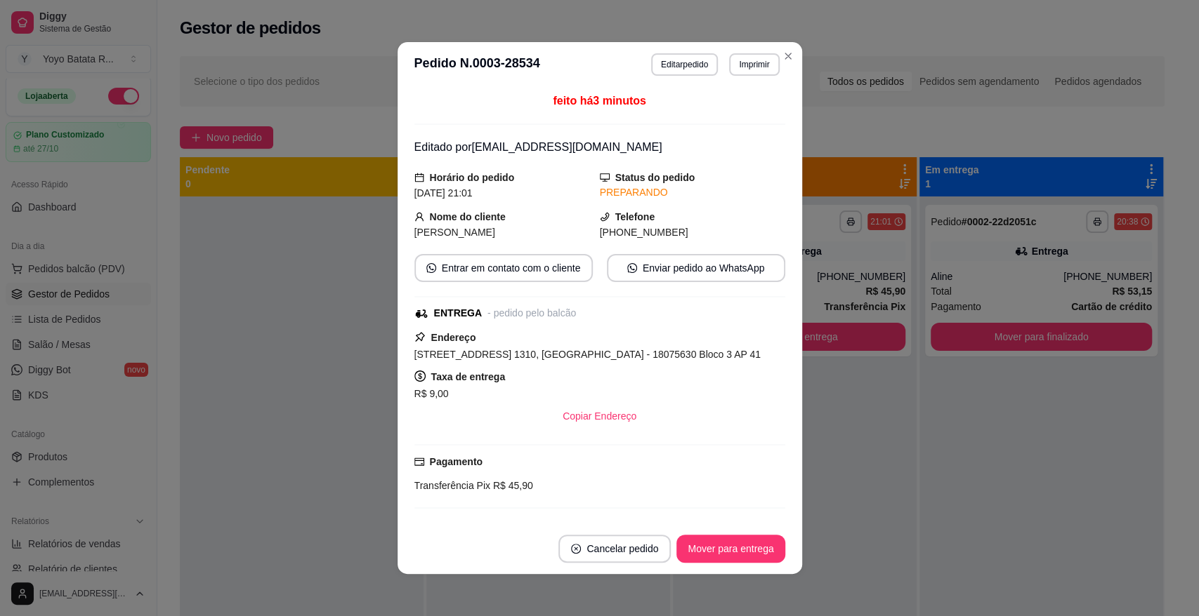
click at [590, 362] on div "Endereço [STREET_ADDRESS] 1310, [GEOGRAPHIC_DATA] - 18075630 Bloco 3 AP 41 Taxa…" at bounding box center [599, 379] width 371 height 101
click at [589, 357] on span "[STREET_ADDRESS] 1310, [GEOGRAPHIC_DATA] - 18075630 Bloco 3 AP 41" at bounding box center [587, 354] width 346 height 11
copy span "[STREET_ADDRESS] 1310, [GEOGRAPHIC_DATA] - 18075630 Bloco 3 AP 41"
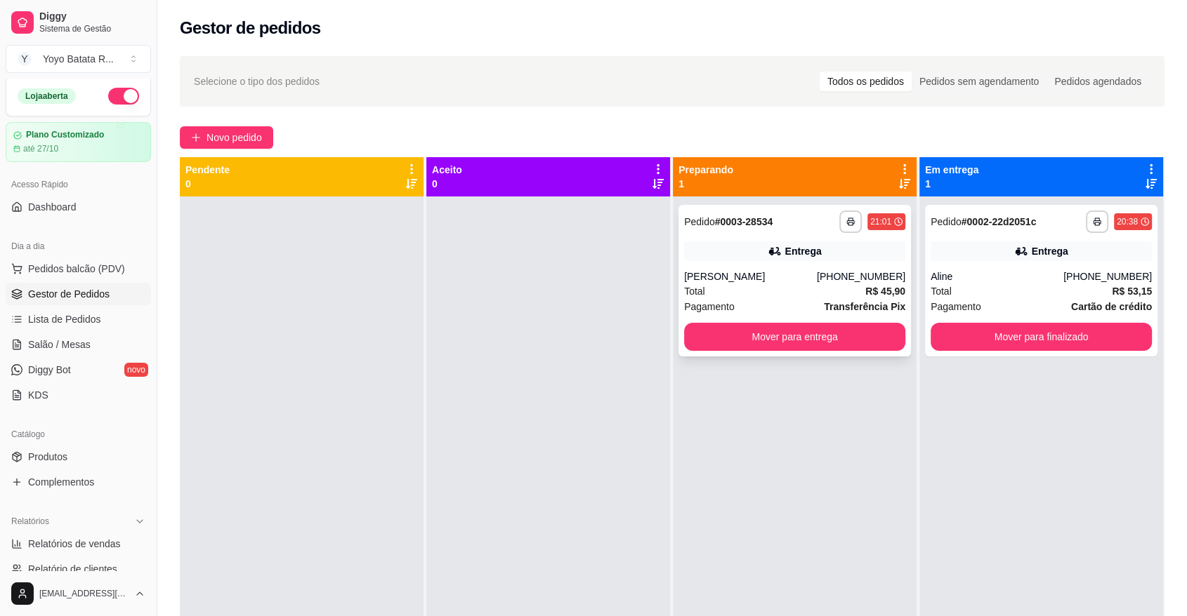
click at [842, 277] on div "[PHONE_NUMBER]" at bounding box center [861, 277] width 88 height 14
click at [217, 147] on button "Novo pedido" at bounding box center [226, 137] width 93 height 22
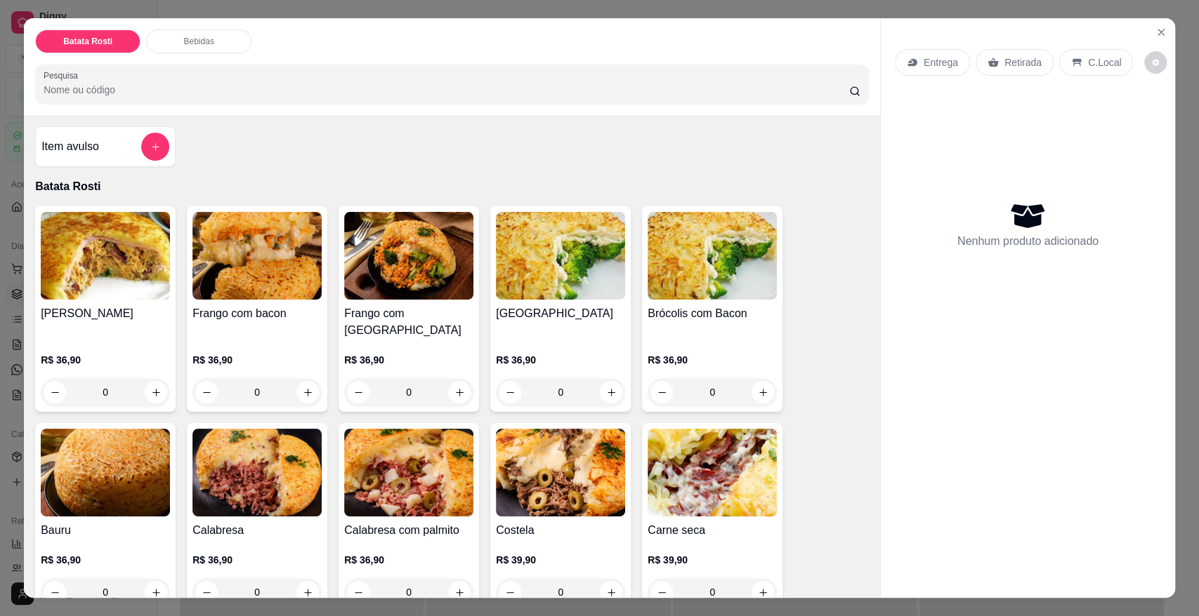
click at [948, 68] on p "Entrega" at bounding box center [940, 62] width 34 height 14
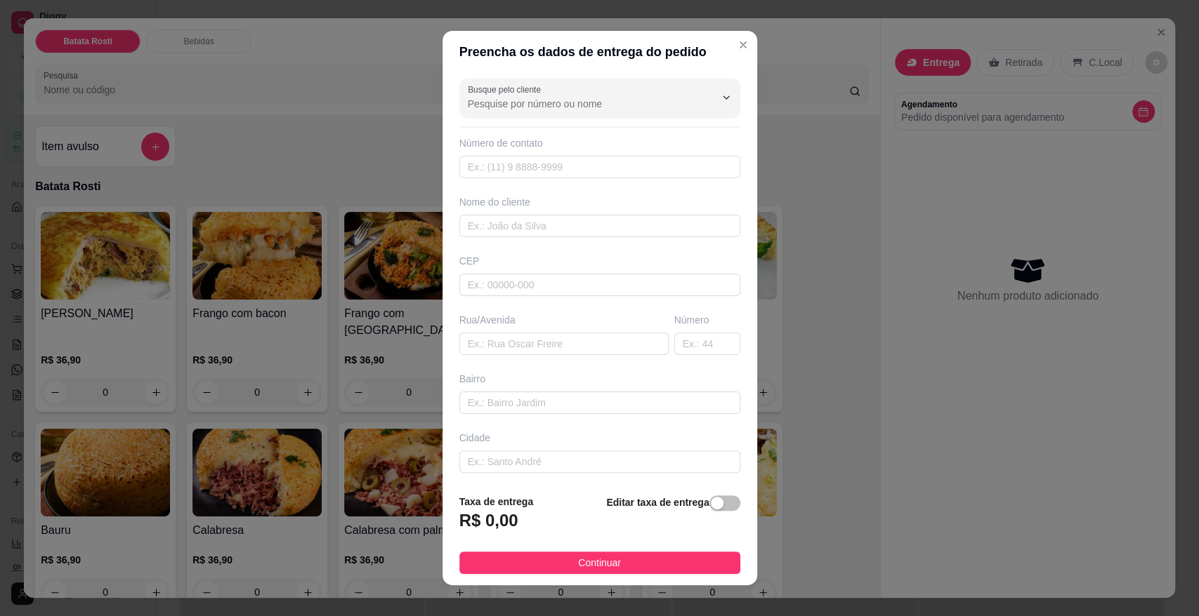
click at [540, 331] on div "Rua/Avenida" at bounding box center [563, 334] width 215 height 42
click at [545, 336] on input "text" at bounding box center [563, 344] width 209 height 22
paste input "[STREET_ADDRESS][PERSON_NAME] [GEOGRAPHIC_DATA]?"
drag, startPoint x: 611, startPoint y: 340, endPoint x: 519, endPoint y: 341, distance: 92.0
click at [519, 341] on input "[STREET_ADDRESS][PERSON_NAME] [GEOGRAPHIC_DATA]" at bounding box center [563, 344] width 209 height 22
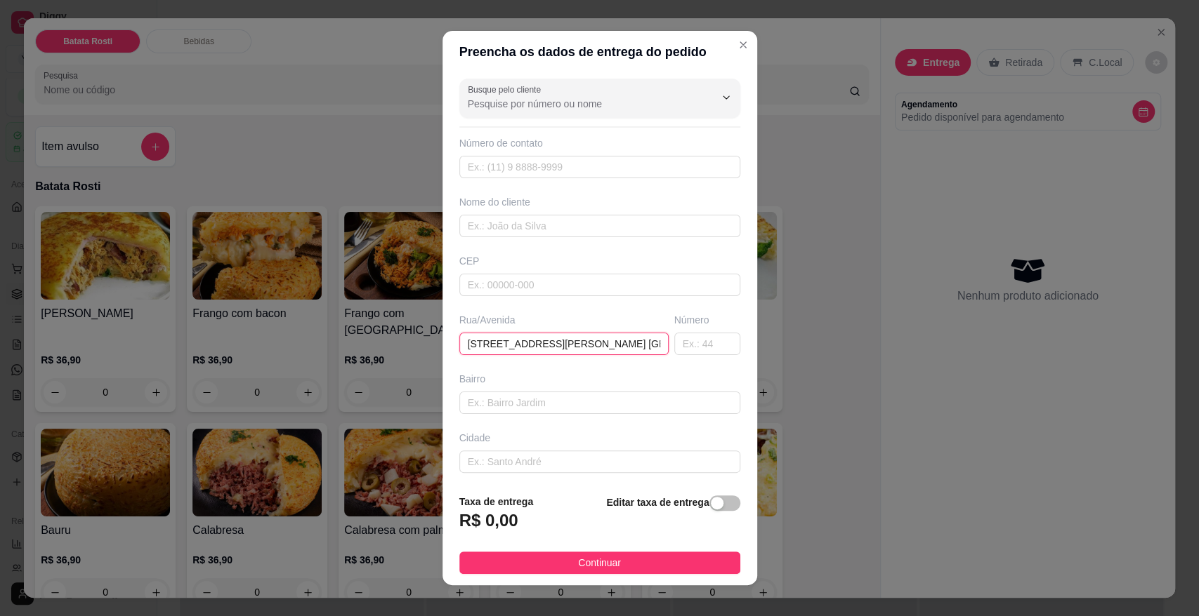
type input "[STREET_ADDRESS][PERSON_NAME]"
type input "Jd. [GEOGRAPHIC_DATA]"
click at [674, 345] on input "text" at bounding box center [707, 344] width 66 height 22
type input "91"
click at [628, 351] on input "[STREET_ADDRESS][PERSON_NAME]" at bounding box center [563, 344] width 209 height 22
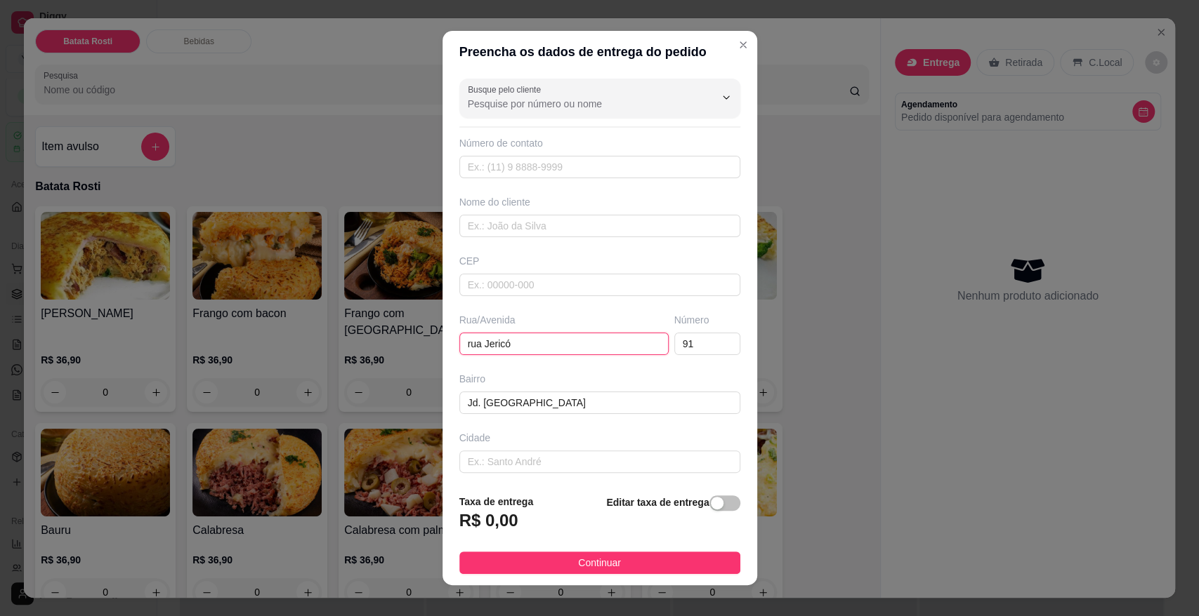
type input "rua Jericó"
click at [545, 227] on input "text" at bounding box center [599, 226] width 281 height 22
click at [546, 166] on input "text" at bounding box center [599, 167] width 281 height 22
paste input "[PHONE_NUMBER]"
type input "[PHONE_NUMBER]"
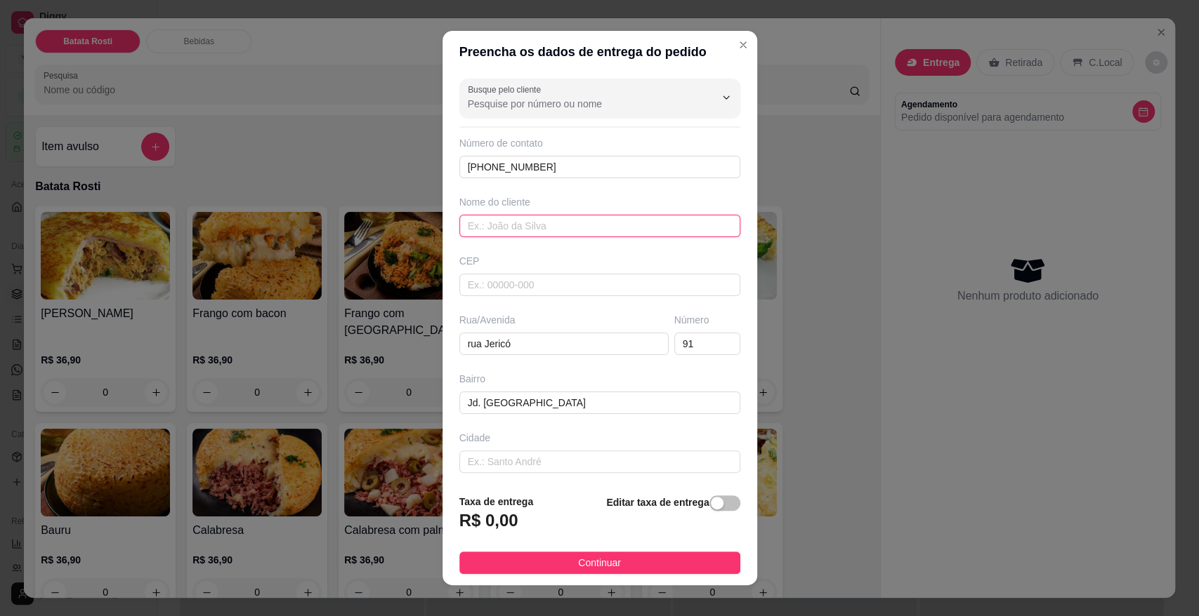
click at [549, 232] on input "text" at bounding box center [599, 226] width 281 height 22
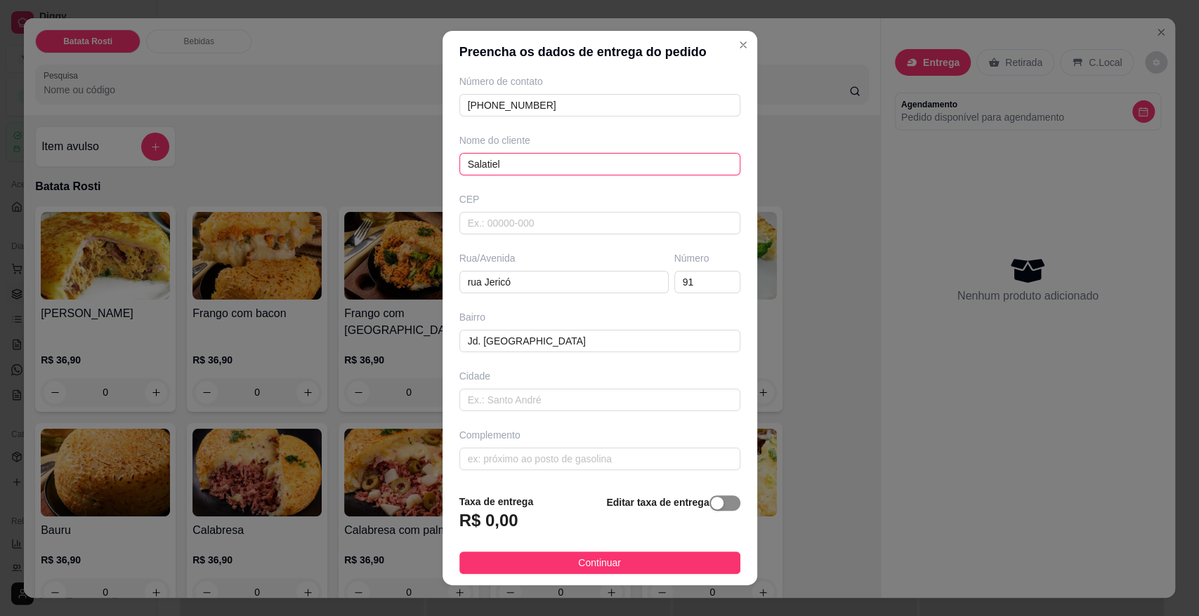
type input "Salatiel"
click at [710, 511] on span "button" at bounding box center [724, 503] width 31 height 15
click at [539, 531] on input "0,00" at bounding box center [535, 526] width 150 height 27
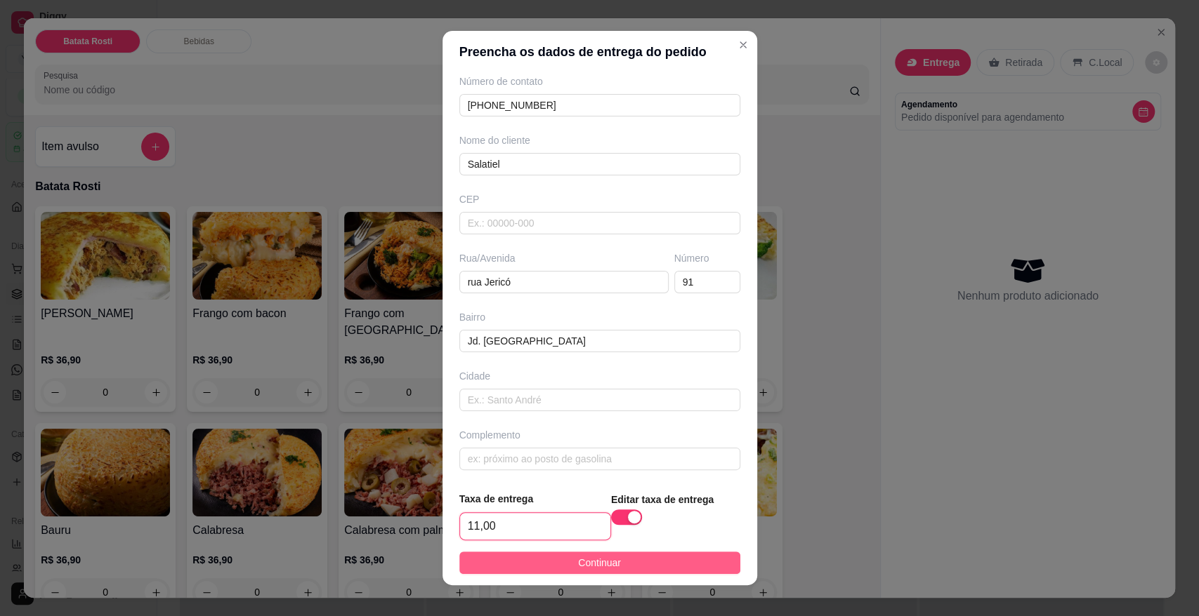
type input "11,00"
click at [587, 559] on span "Continuar" at bounding box center [599, 562] width 43 height 15
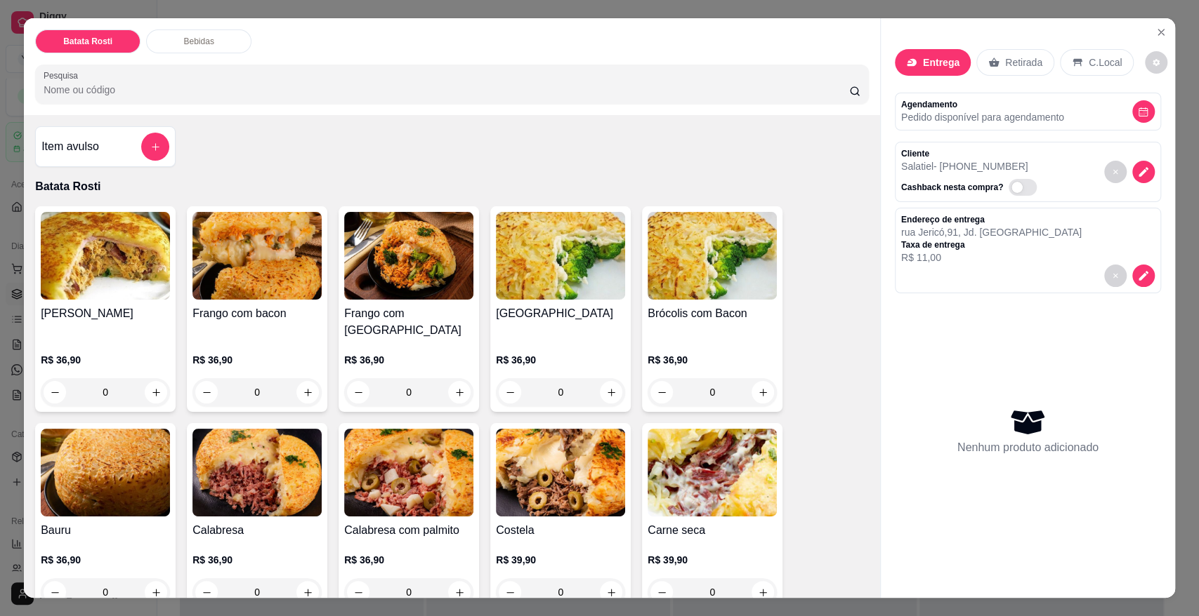
click at [247, 493] on img at bounding box center [256, 473] width 129 height 88
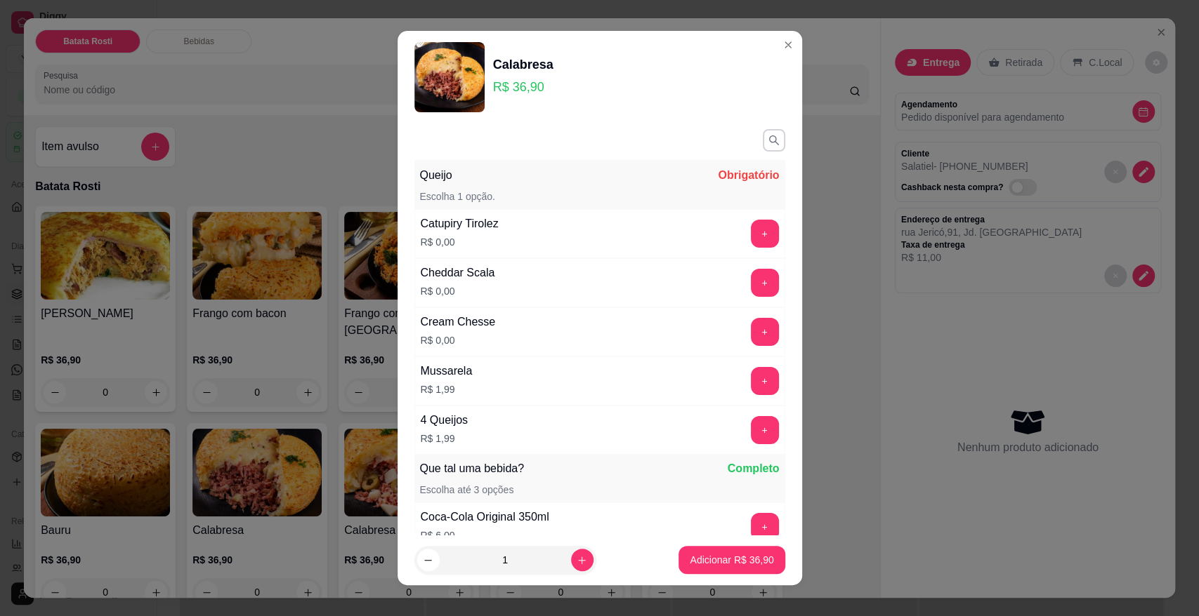
click at [745, 292] on div "+" at bounding box center [764, 283] width 39 height 28
click at [751, 284] on button "+" at bounding box center [764, 283] width 27 height 27
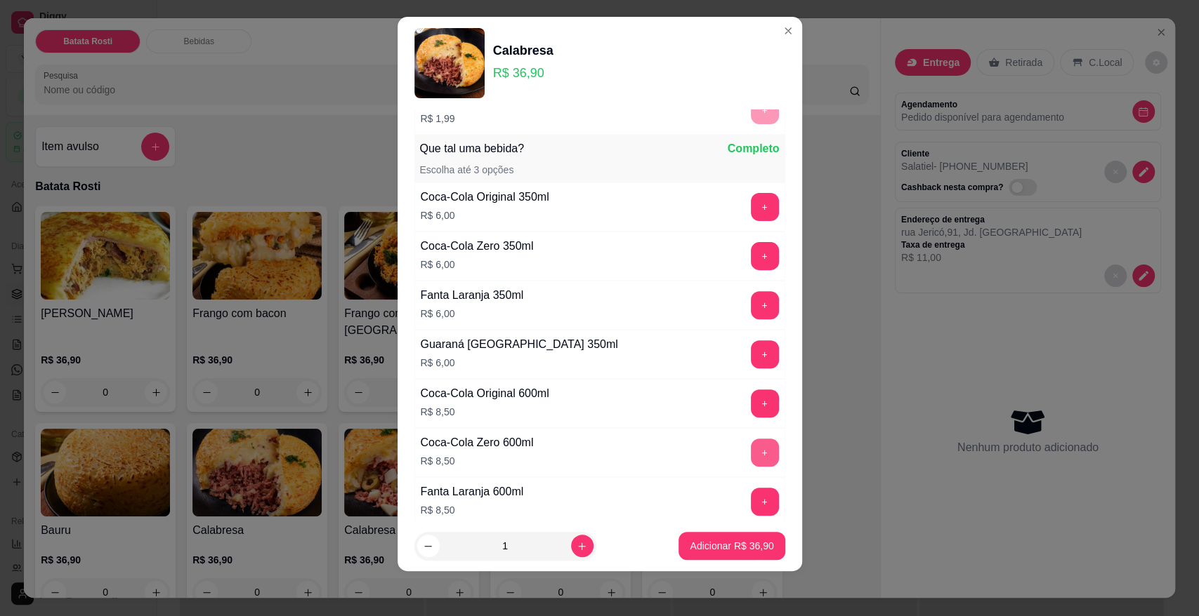
scroll to position [331, 0]
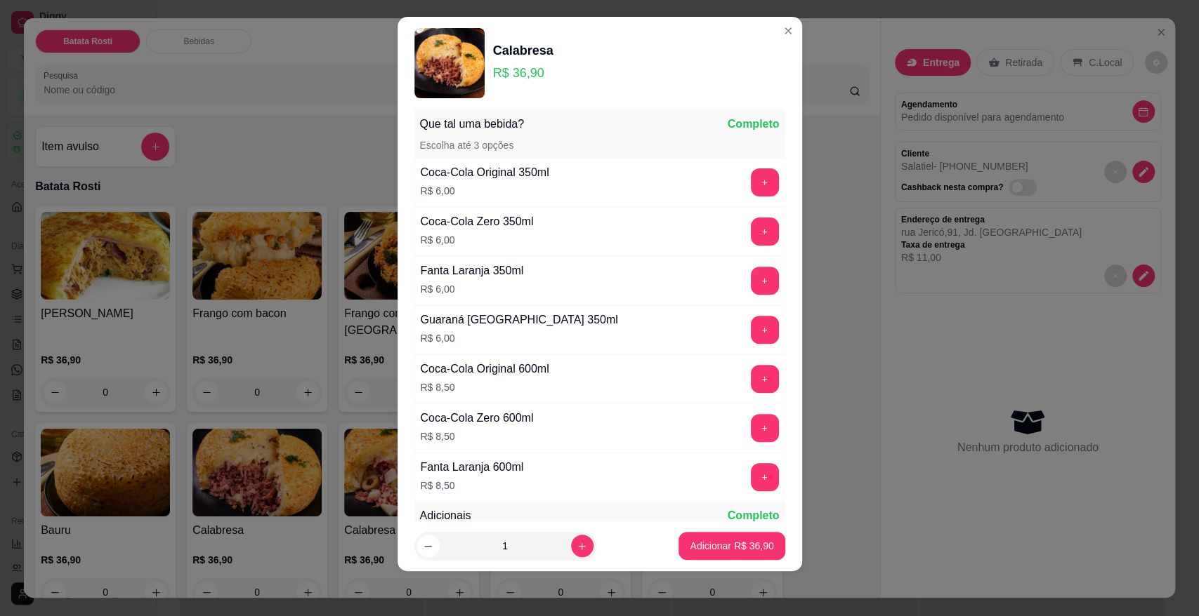
click at [729, 527] on footer "1 Adicionar R$ 36,90" at bounding box center [599, 546] width 404 height 51
click at [734, 543] on p "Adicionar R$ 36,90" at bounding box center [732, 546] width 84 height 14
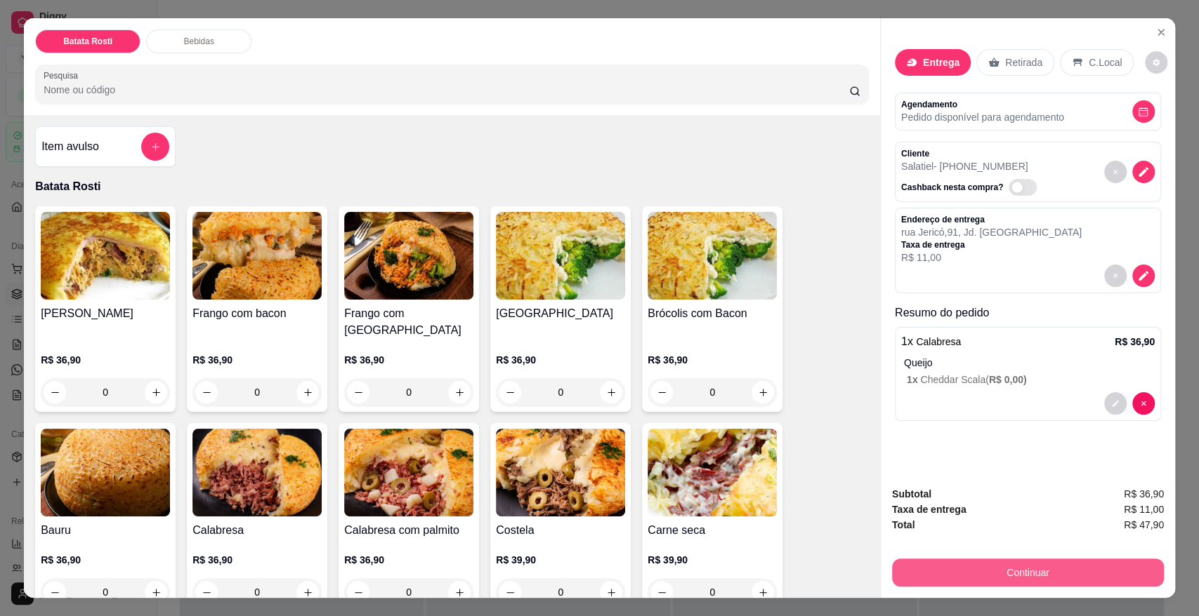
click at [1097, 575] on button "Continuar" at bounding box center [1028, 573] width 272 height 28
click at [1149, 524] on span "R$ 47,90" at bounding box center [1143, 524] width 40 height 15
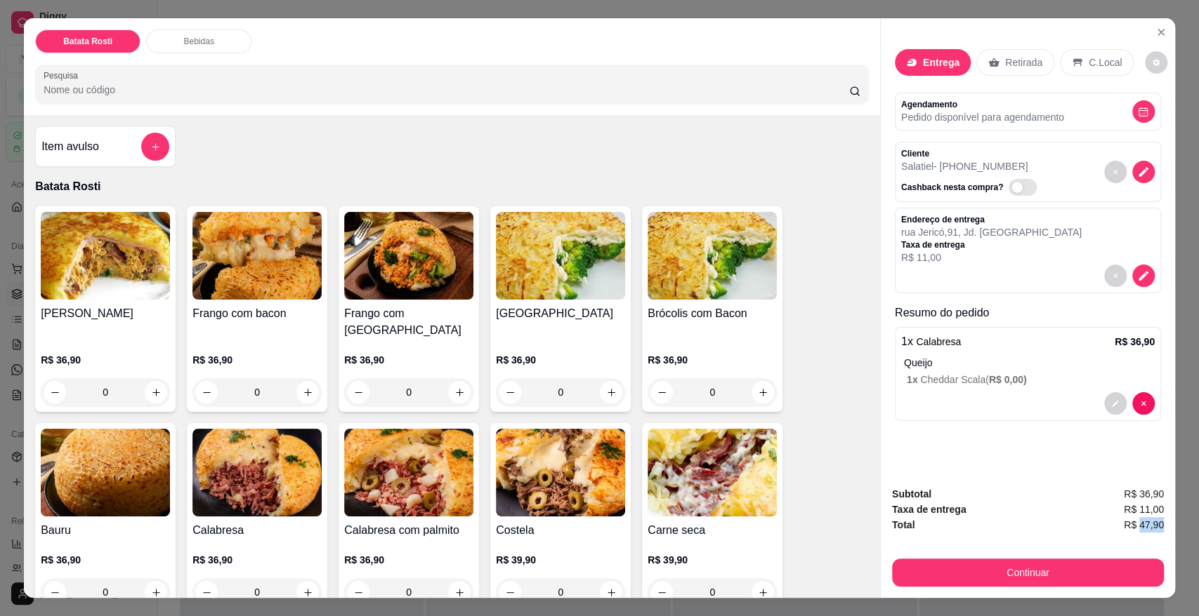
click at [1149, 524] on span "R$ 47,90" at bounding box center [1143, 524] width 40 height 15
copy div "R$ 47,90 Continuar"
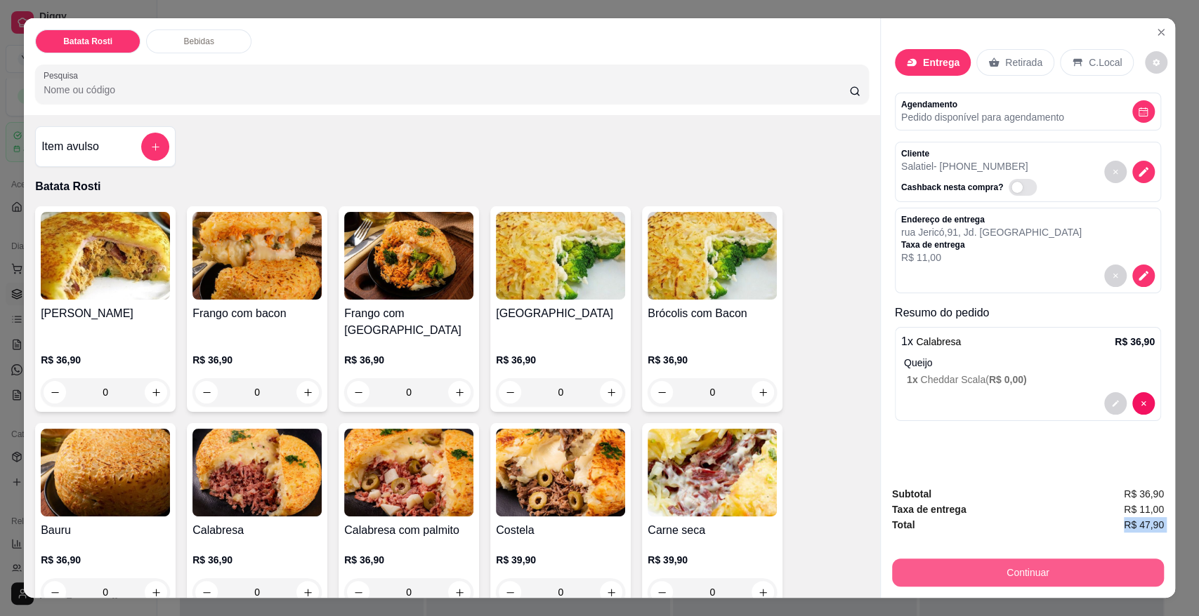
click at [992, 579] on button "Continuar" at bounding box center [1028, 573] width 272 height 28
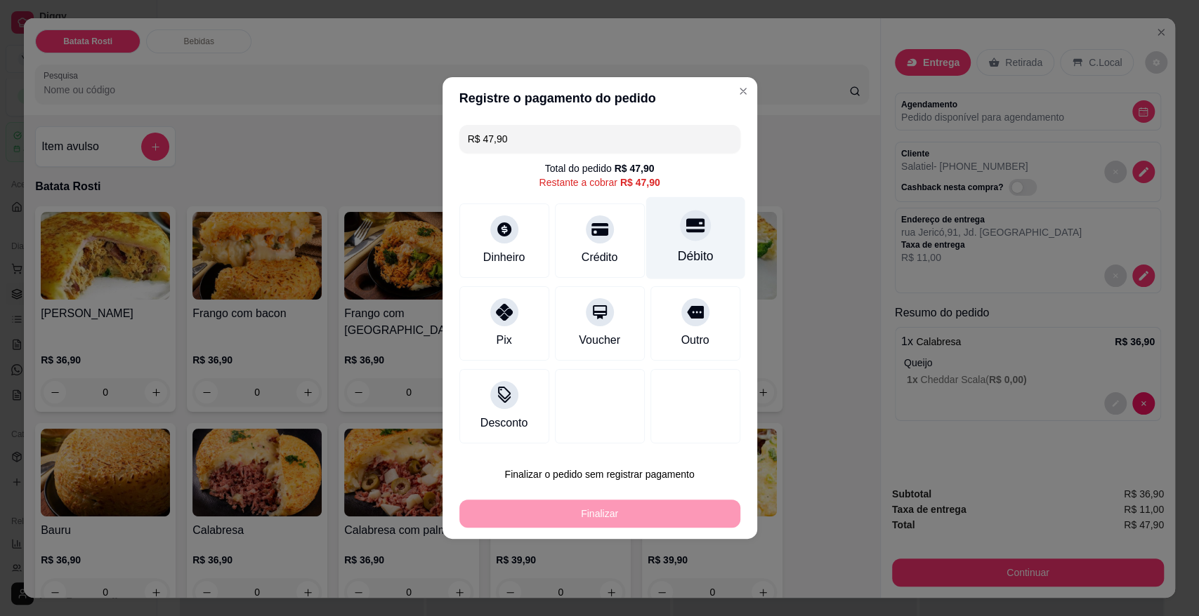
click at [694, 250] on div "Débito" at bounding box center [695, 256] width 36 height 18
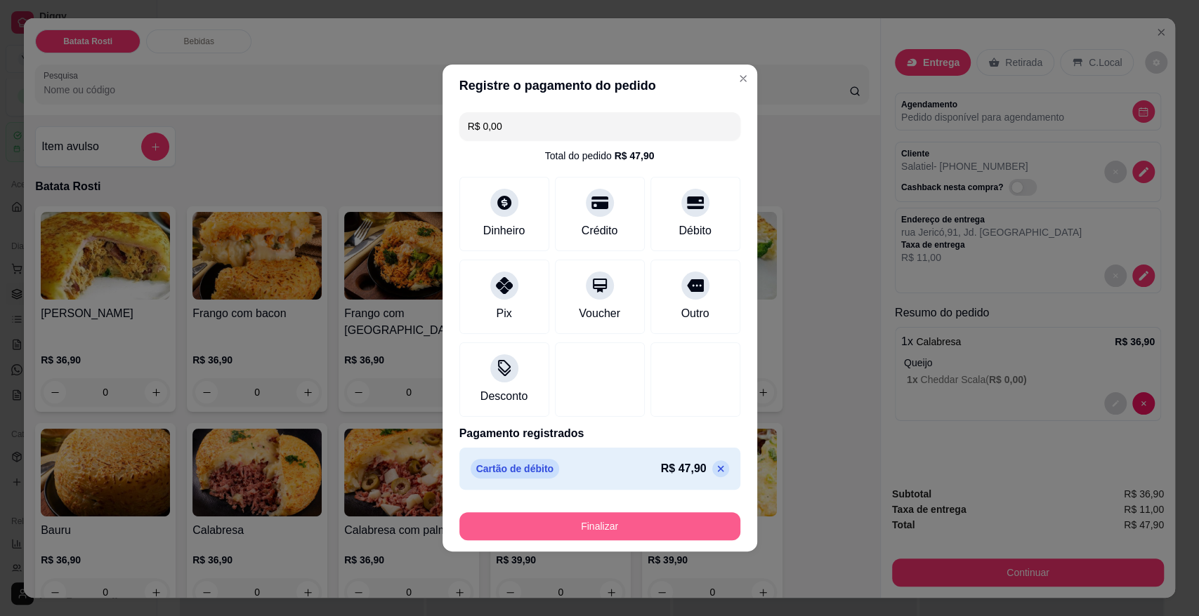
click at [662, 522] on button "Finalizar" at bounding box center [599, 527] width 281 height 28
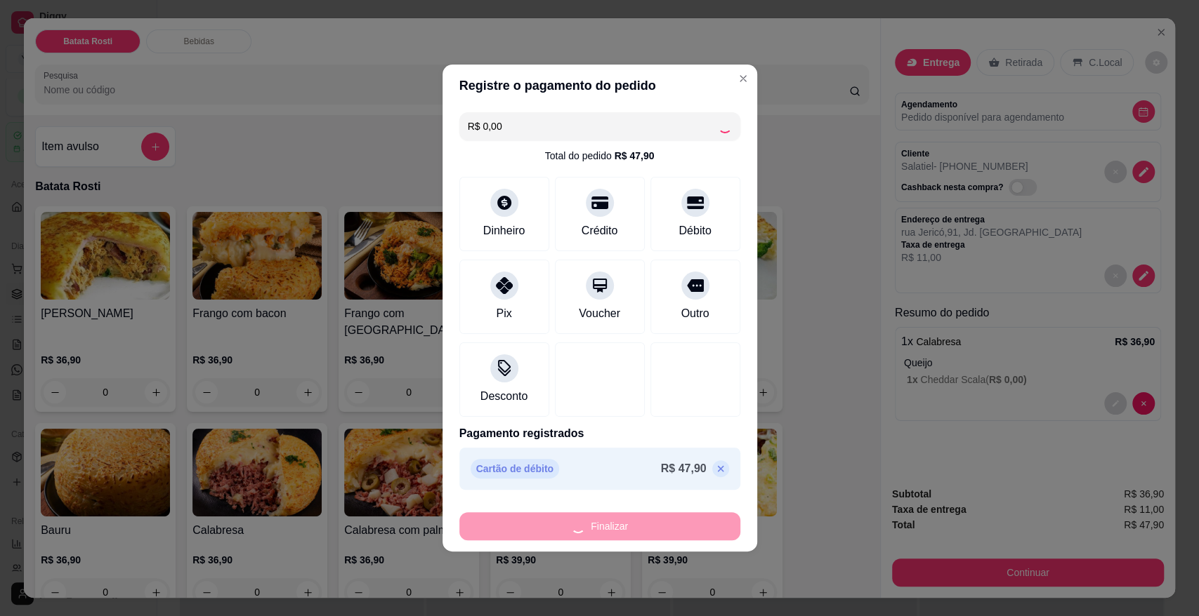
type input "-R$ 47,90"
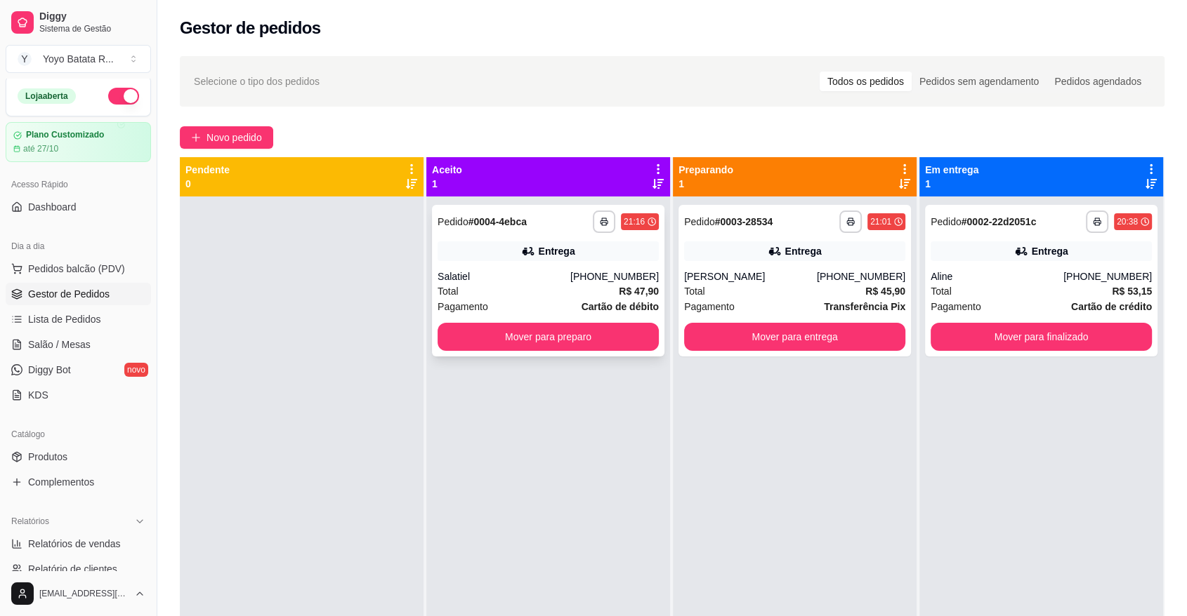
click at [521, 278] on div "Salatiel" at bounding box center [503, 277] width 133 height 14
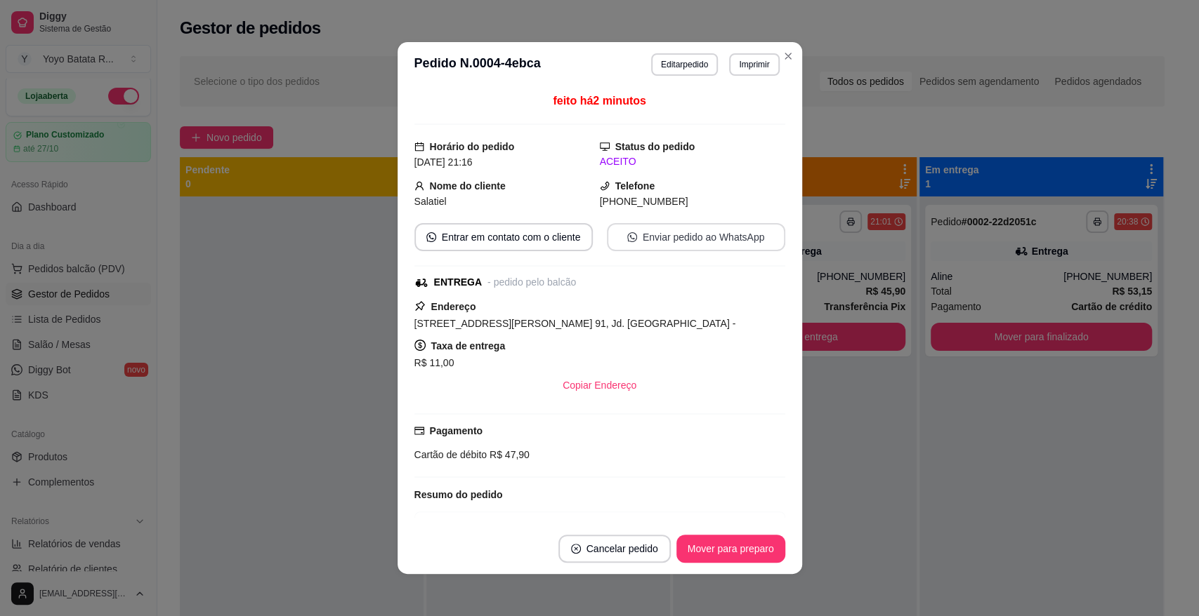
click at [657, 244] on button "Enviar pedido ao WhatsApp" at bounding box center [696, 237] width 178 height 28
click at [666, 240] on button "Enviar pedido ao WhatsApp" at bounding box center [695, 237] width 173 height 27
click at [510, 326] on span "[STREET_ADDRESS][PERSON_NAME] 91, Jd. [GEOGRAPHIC_DATA] -" at bounding box center [575, 323] width 322 height 11
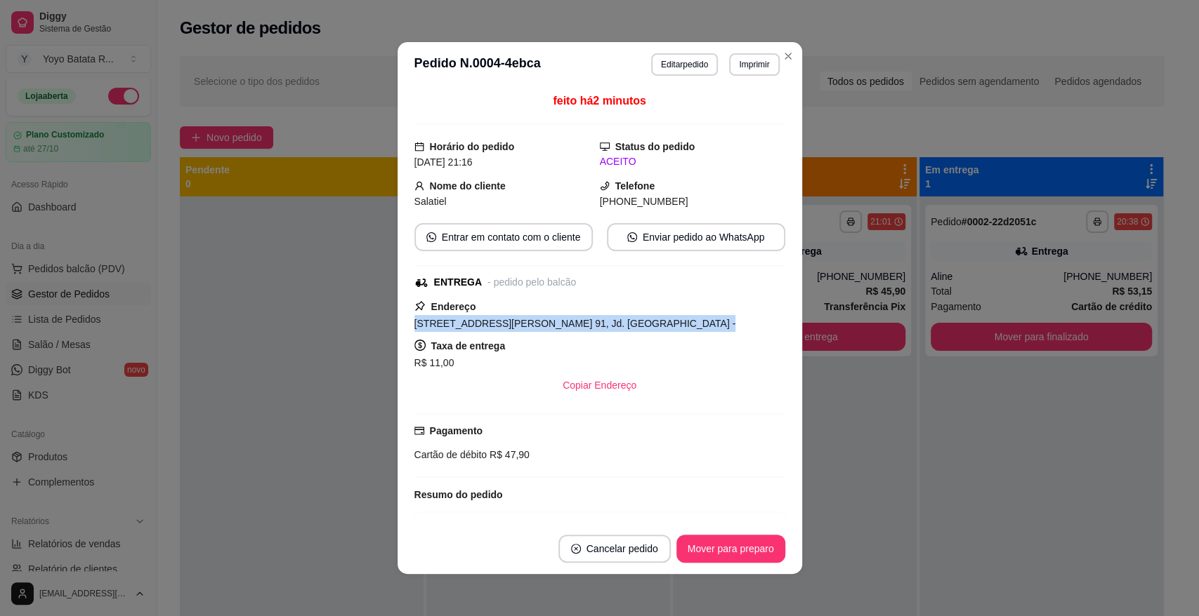
copy span "[STREET_ADDRESS][PERSON_NAME] 91, Jd. [GEOGRAPHIC_DATA] -"
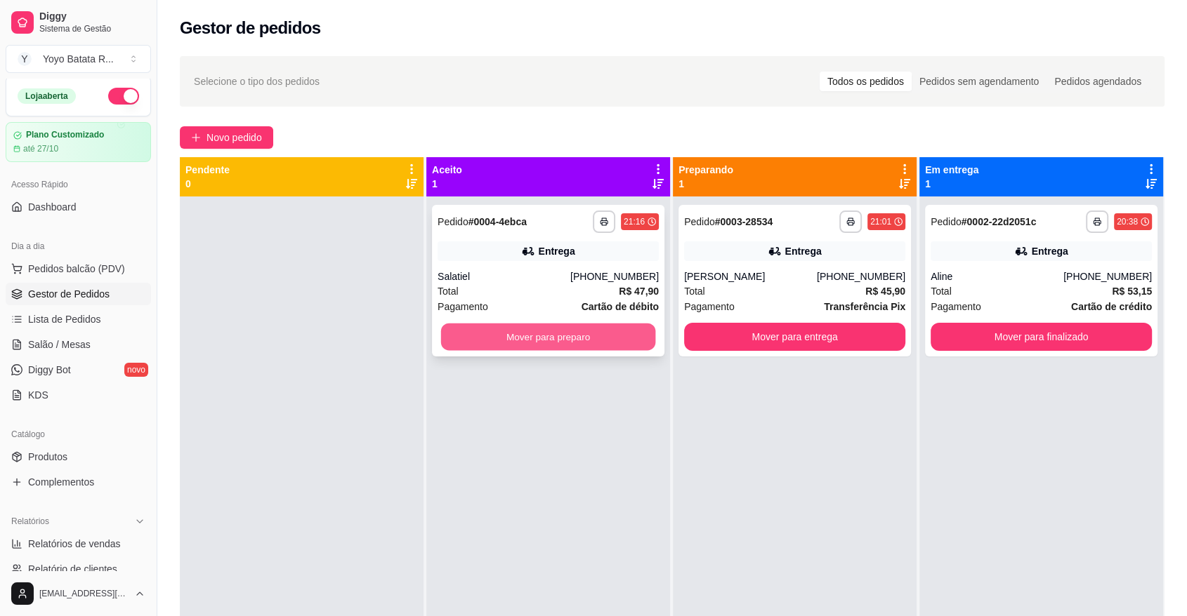
click at [624, 336] on button "Mover para preparo" at bounding box center [548, 337] width 215 height 27
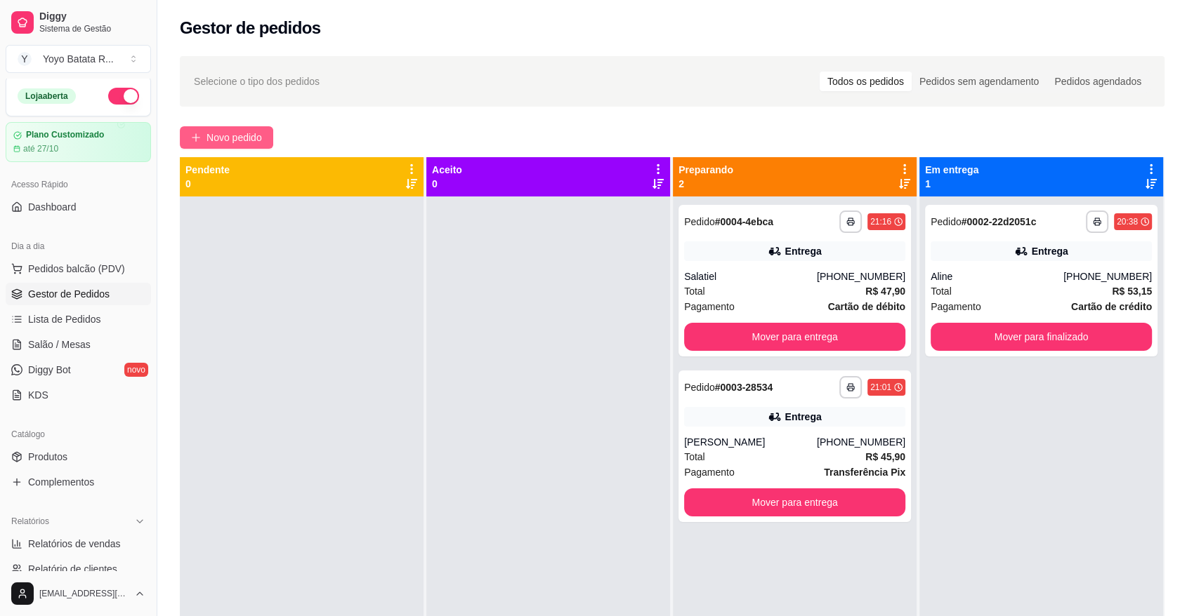
click at [260, 130] on span "Novo pedido" at bounding box center [233, 137] width 55 height 15
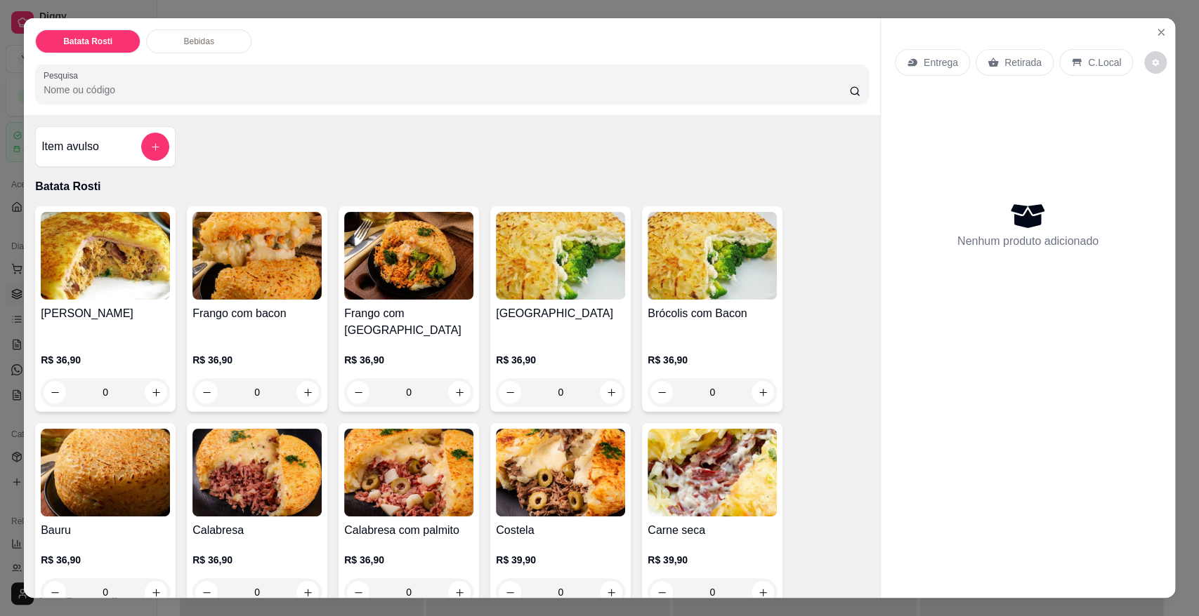
click at [910, 81] on div "Entrega Retirada C.Local" at bounding box center [1028, 62] width 266 height 49
click at [911, 70] on div "Entrega" at bounding box center [932, 62] width 75 height 27
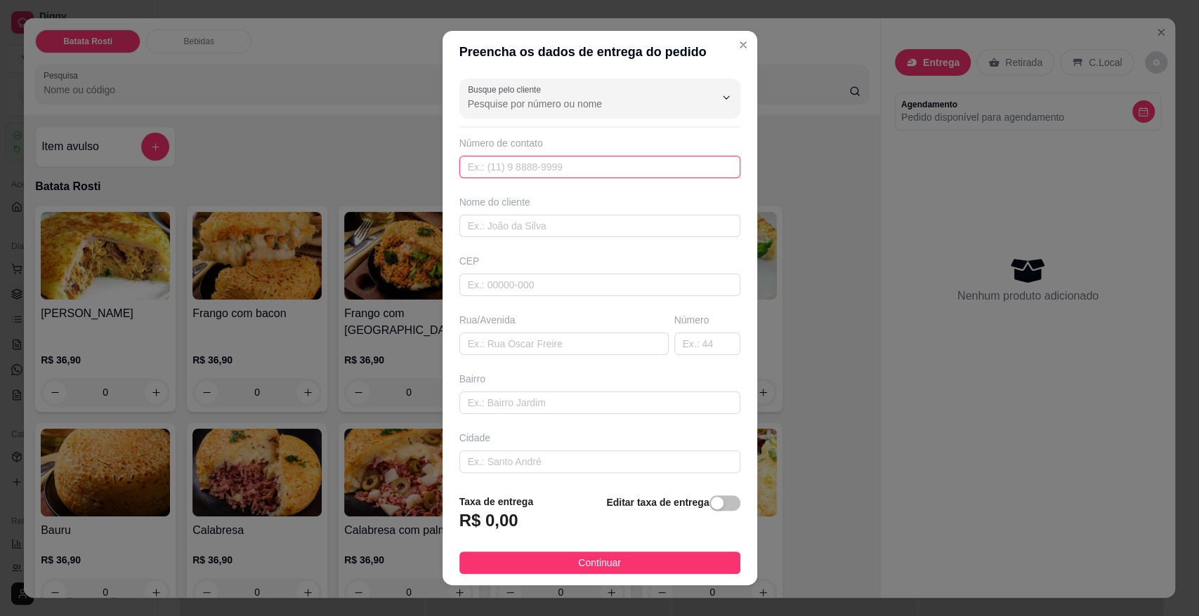
click at [509, 169] on input "text" at bounding box center [599, 167] width 281 height 22
paste input "[PHONE_NUMBER]"
type input "[PHONE_NUMBER]"
click at [521, 217] on input "text" at bounding box center [599, 226] width 281 height 22
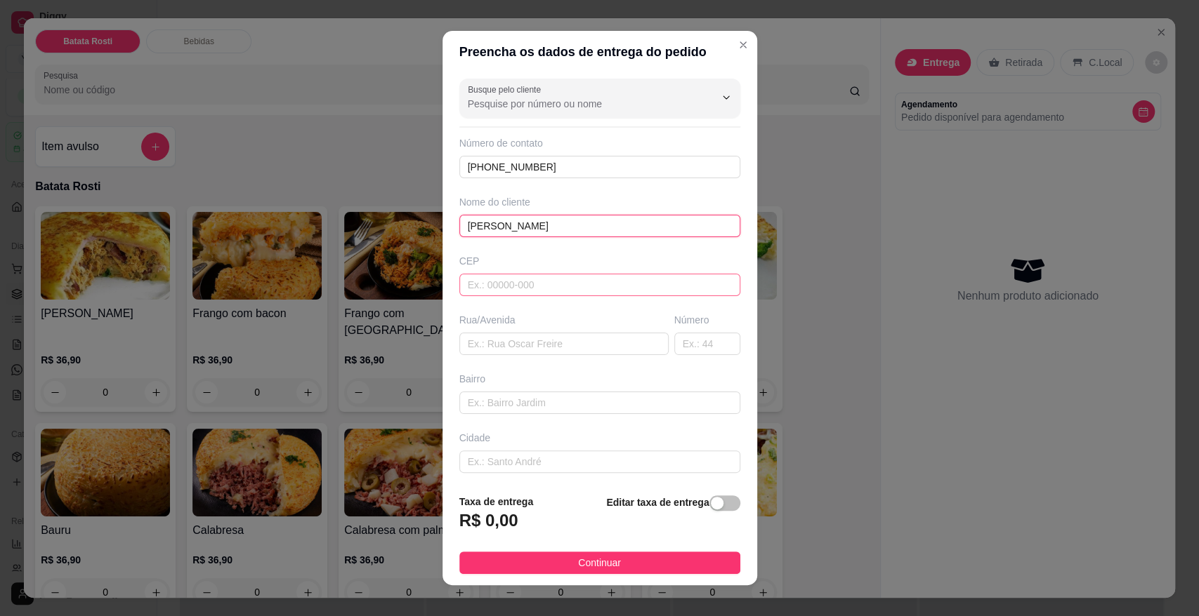
type input "[PERSON_NAME]"
click at [534, 291] on input "text" at bounding box center [599, 285] width 281 height 22
type input "18079438"
type input "Rua [PERSON_NAME]"
type input "[GEOGRAPHIC_DATA]"
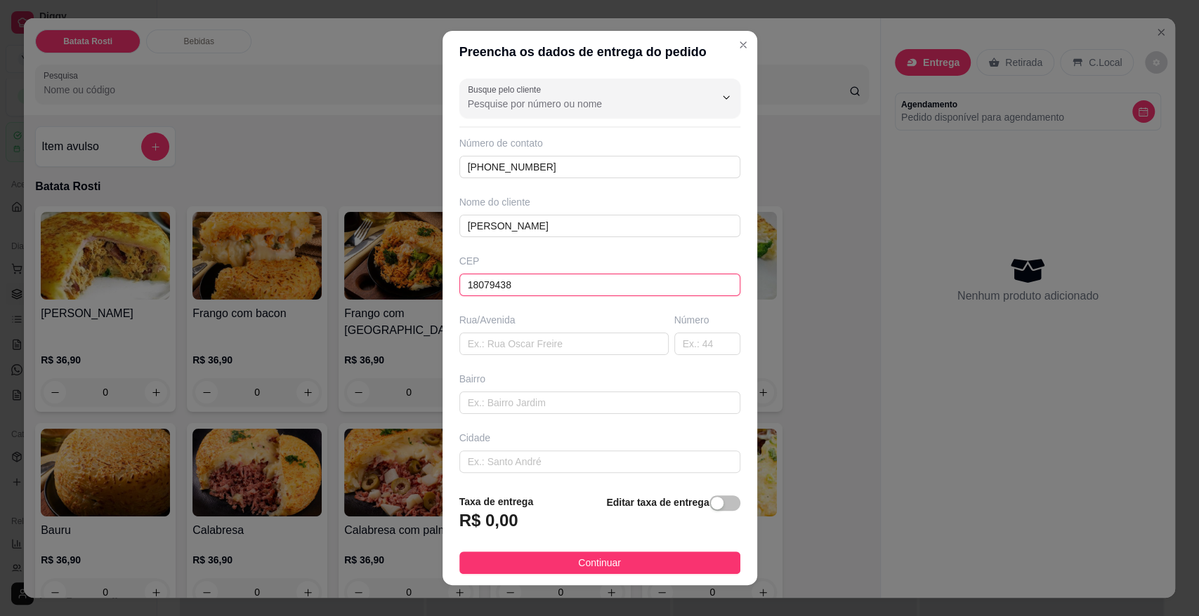
type input "Sorocaba"
type input "18079438"
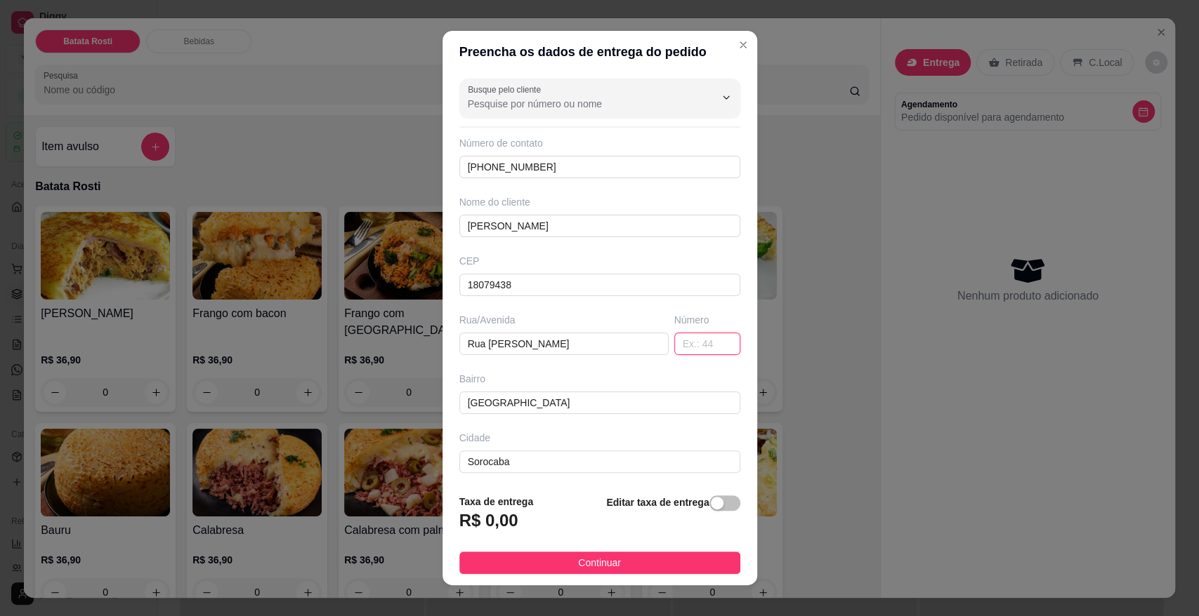
click at [699, 340] on input "text" at bounding box center [707, 344] width 66 height 22
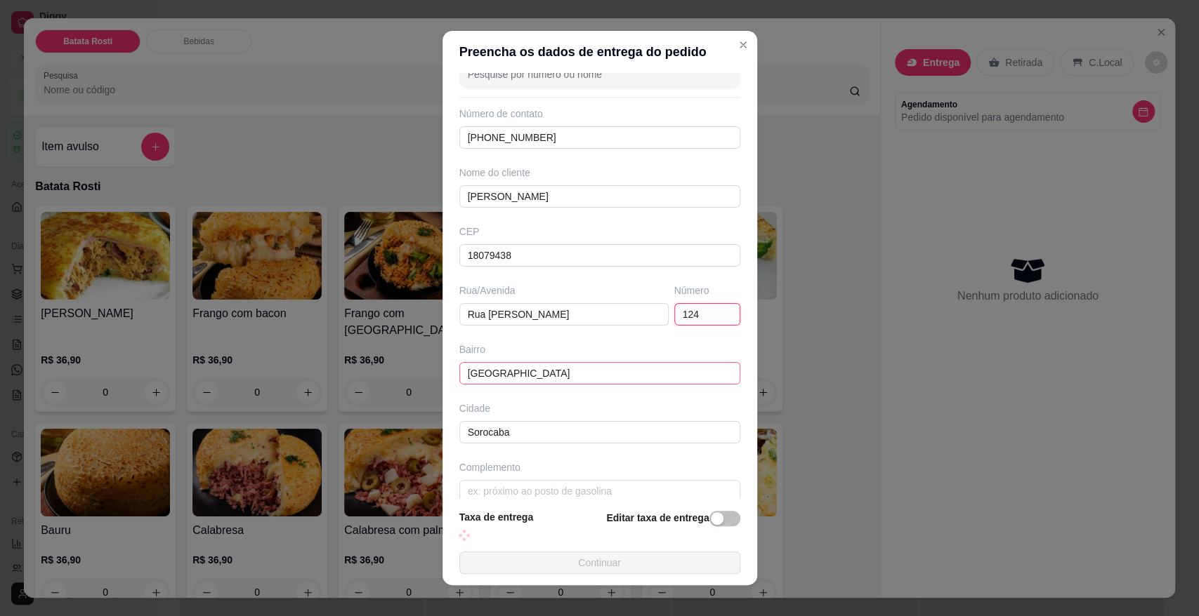
scroll to position [46, 0]
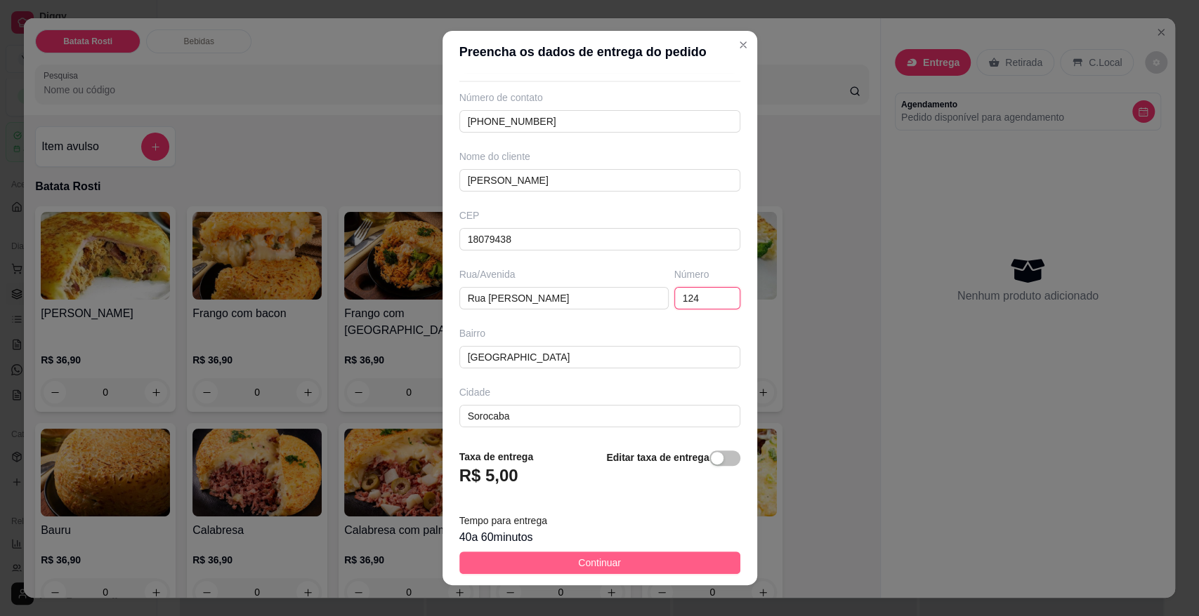
type input "124"
click at [615, 557] on button "Continuar" at bounding box center [599, 563] width 281 height 22
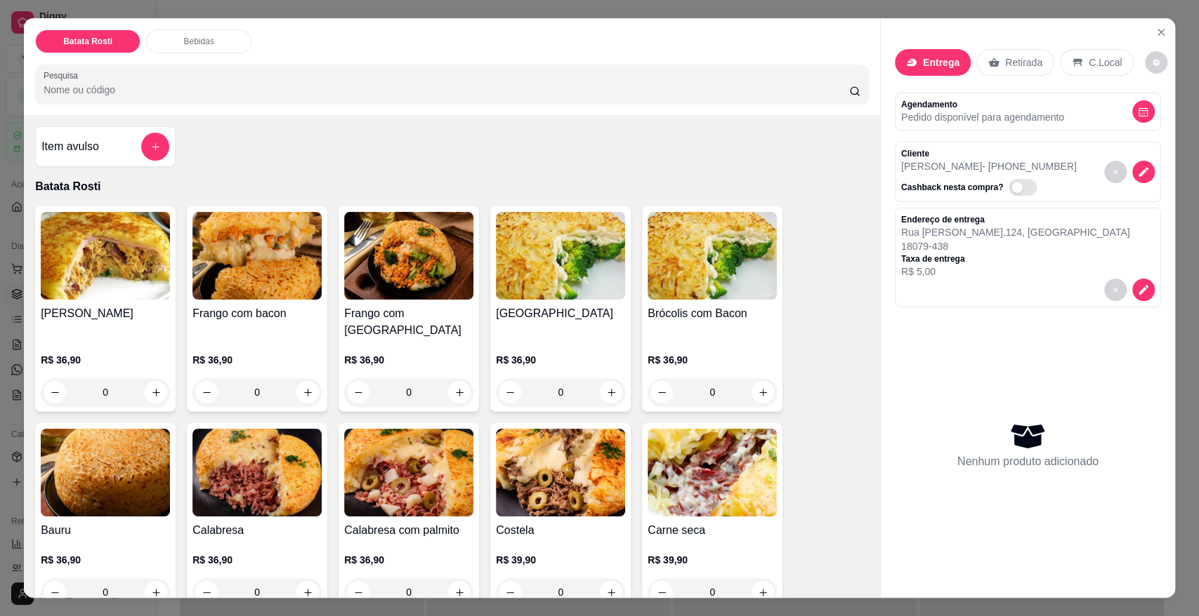
click at [272, 339] on div "R$ 36,90 0" at bounding box center [256, 372] width 129 height 67
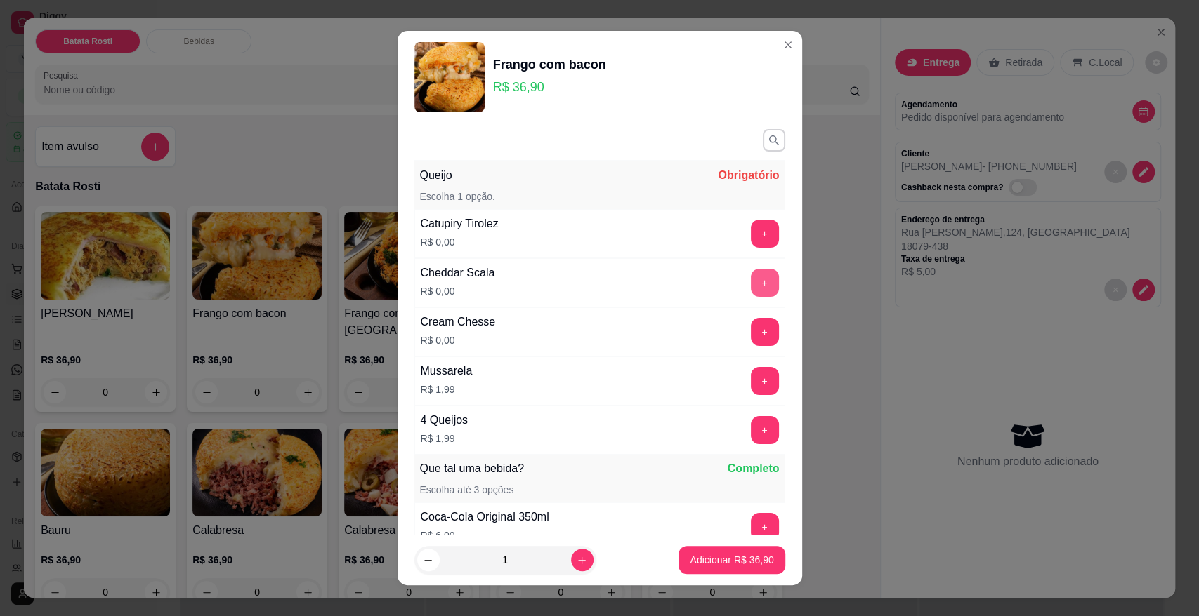
click at [751, 293] on button "+" at bounding box center [765, 283] width 28 height 28
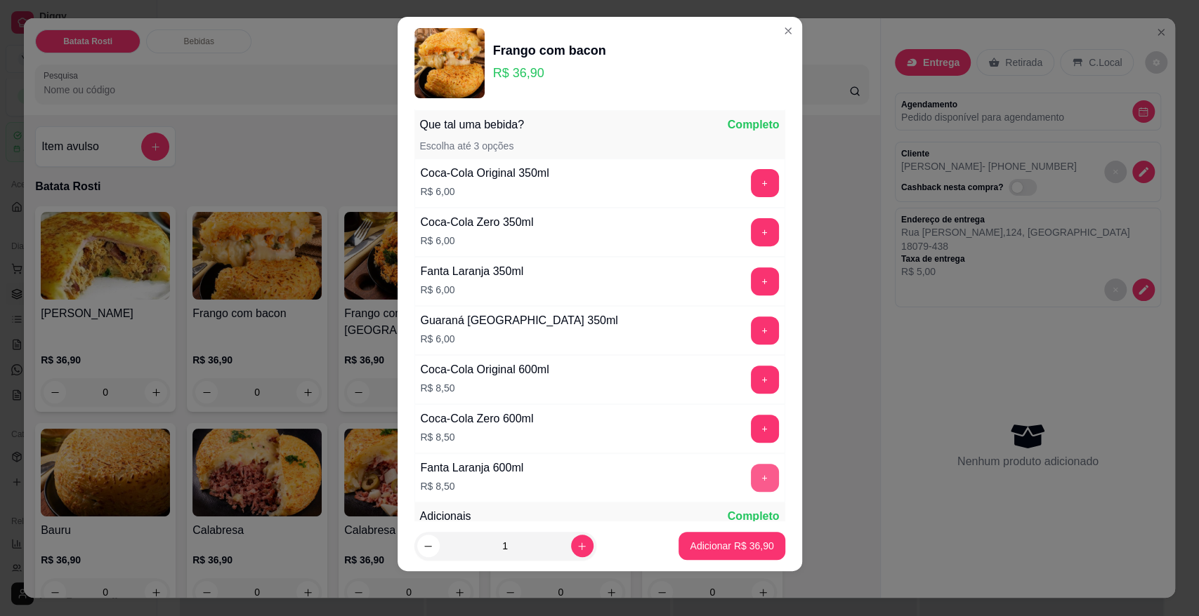
scroll to position [331, 0]
click at [739, 531] on footer "1 Adicionar R$ 36,90" at bounding box center [599, 546] width 404 height 51
click at [731, 541] on p "Adicionar R$ 36,90" at bounding box center [732, 546] width 84 height 14
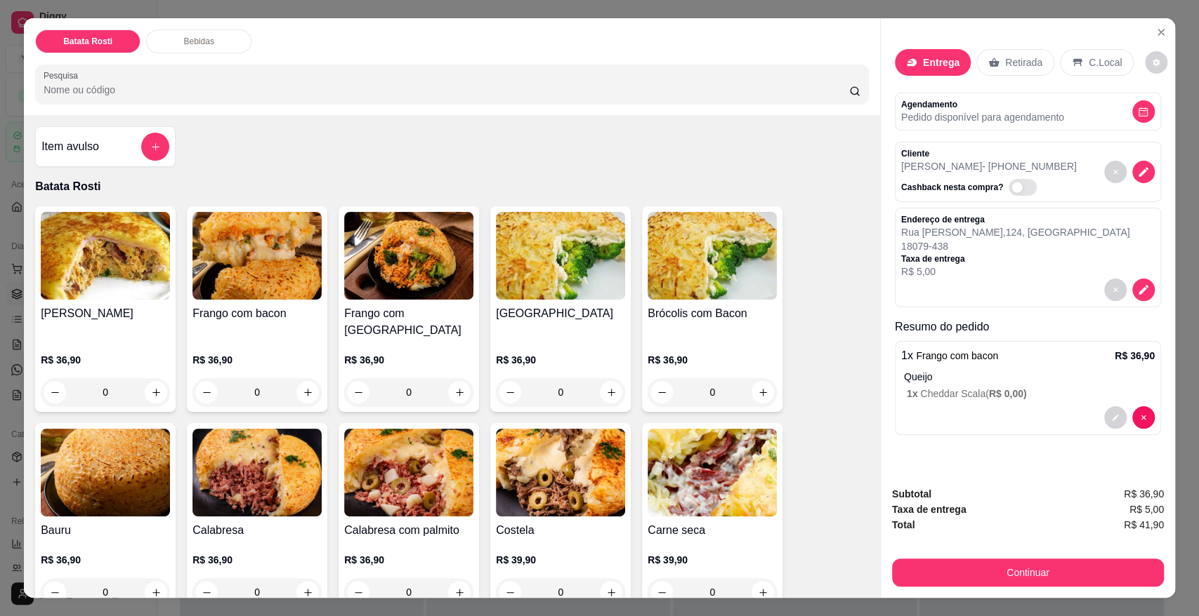
click at [1151, 525] on span "R$ 41,90" at bounding box center [1143, 524] width 40 height 15
copy div "R$ 41,90 Continuar"
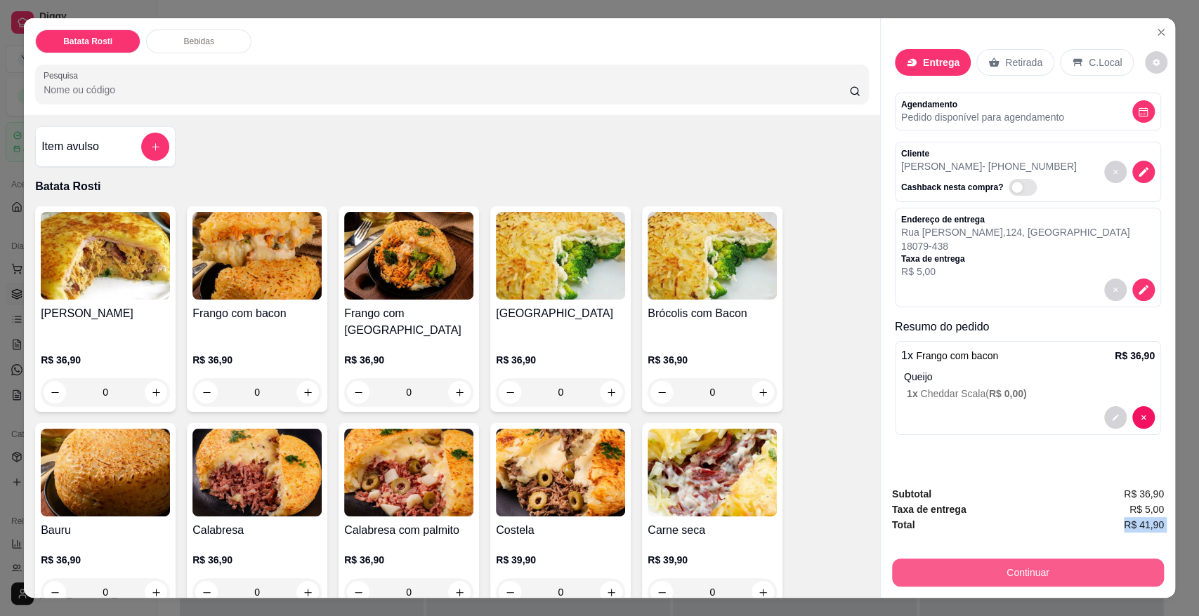
click at [995, 559] on button "Continuar" at bounding box center [1028, 573] width 272 height 28
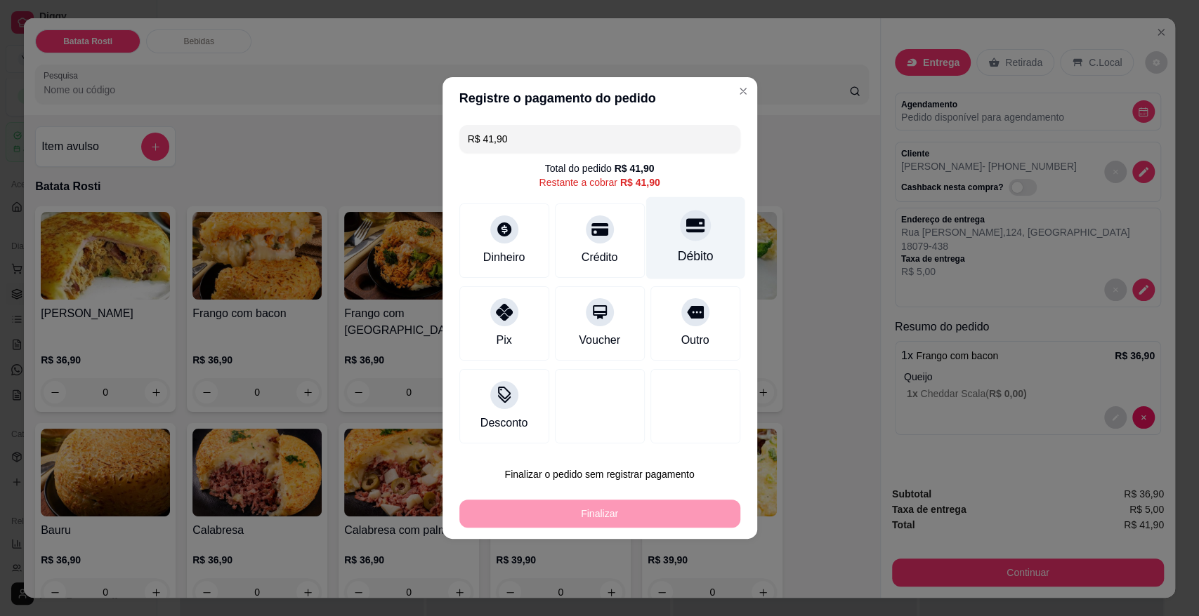
click at [703, 226] on div "Débito" at bounding box center [694, 238] width 99 height 82
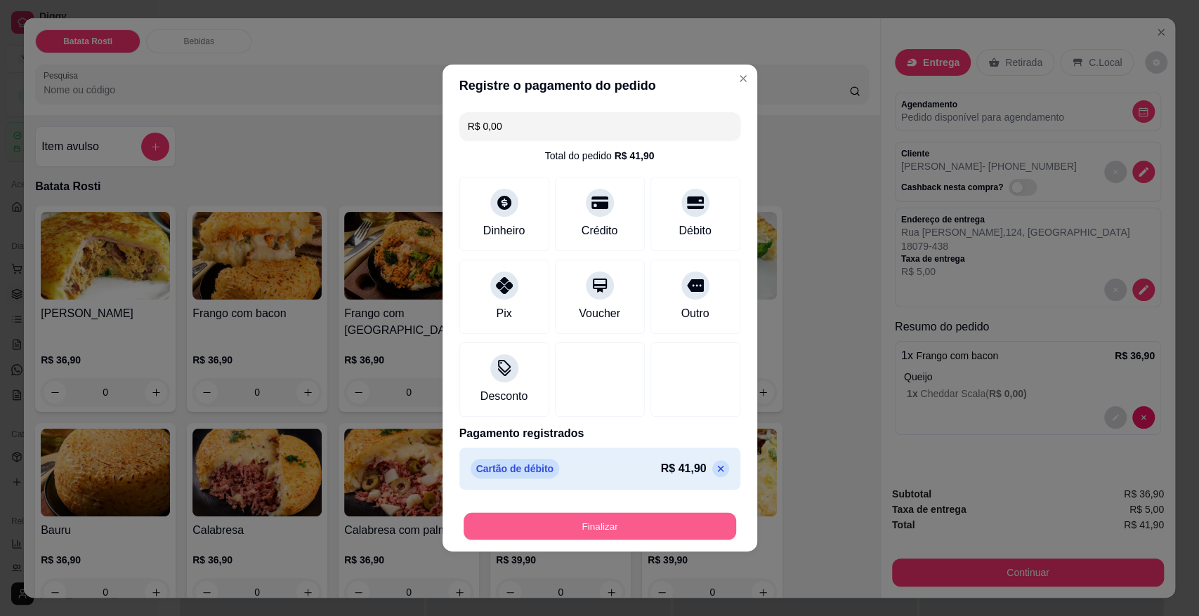
click at [666, 535] on button "Finalizar" at bounding box center [599, 526] width 272 height 27
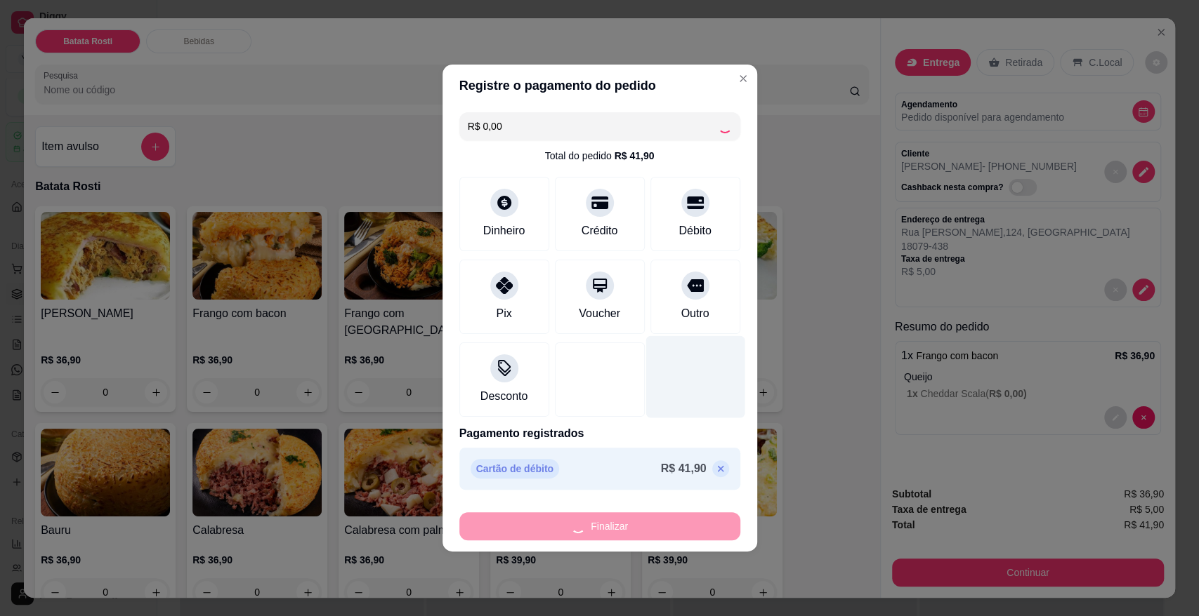
type input "-R$ 41,90"
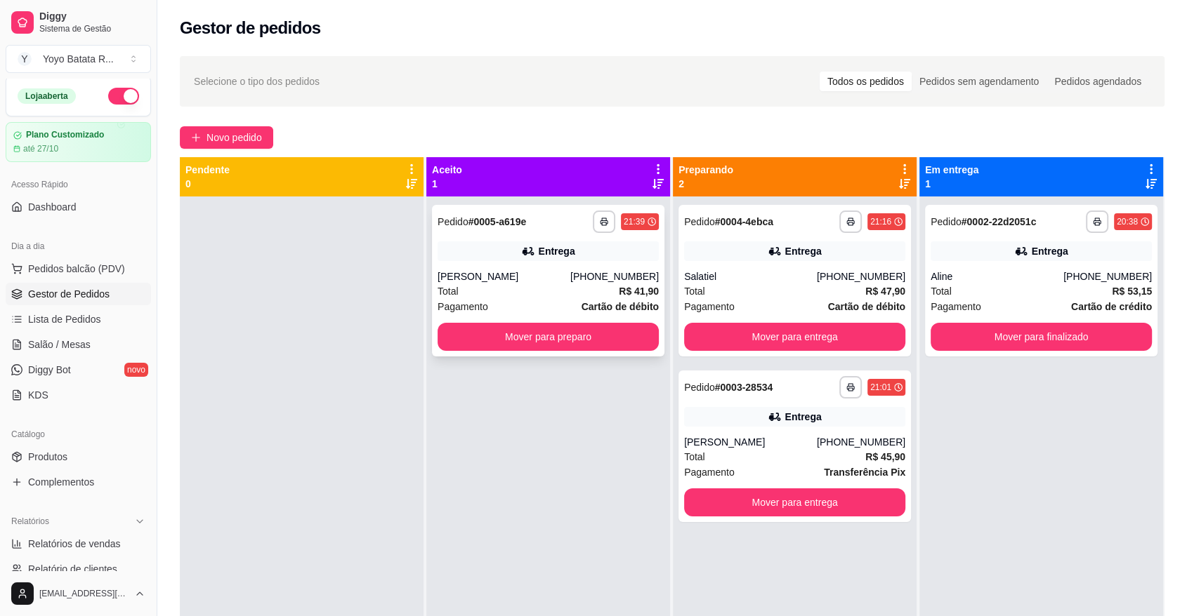
click at [598, 284] on div "Total R$ 41,90" at bounding box center [547, 291] width 221 height 15
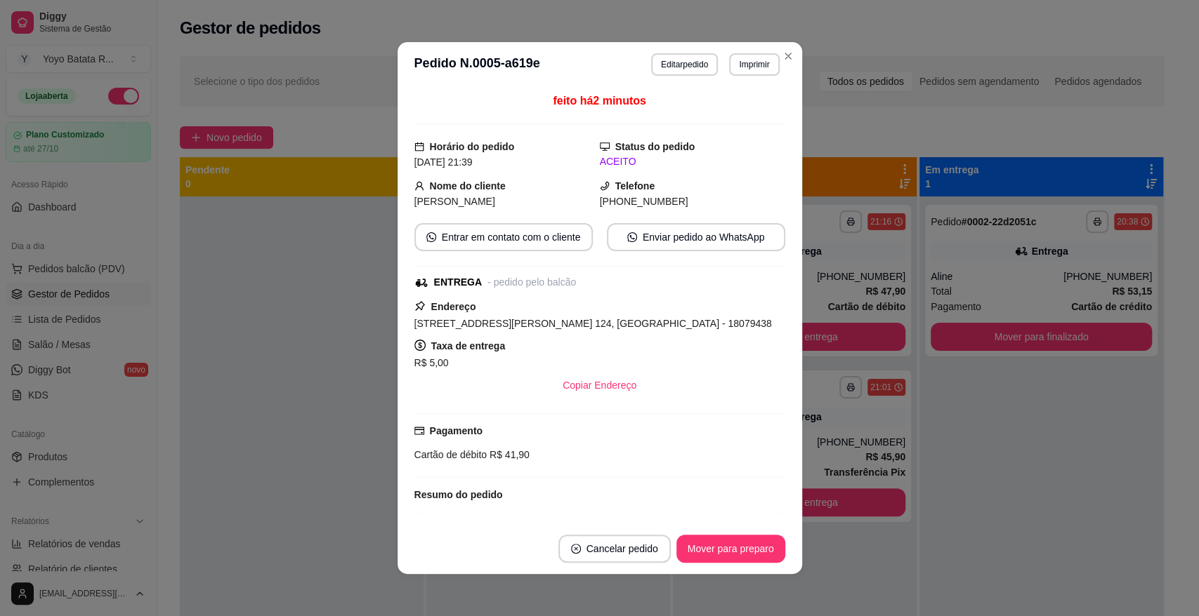
click at [668, 242] on button "Enviar pedido ao WhatsApp" at bounding box center [696, 237] width 178 height 28
click at [763, 553] on button "Mover para preparo" at bounding box center [730, 549] width 109 height 28
click at [495, 319] on span "[STREET_ADDRESS][PERSON_NAME] 124, [GEOGRAPHIC_DATA] - 18079438" at bounding box center [592, 323] width 357 height 11
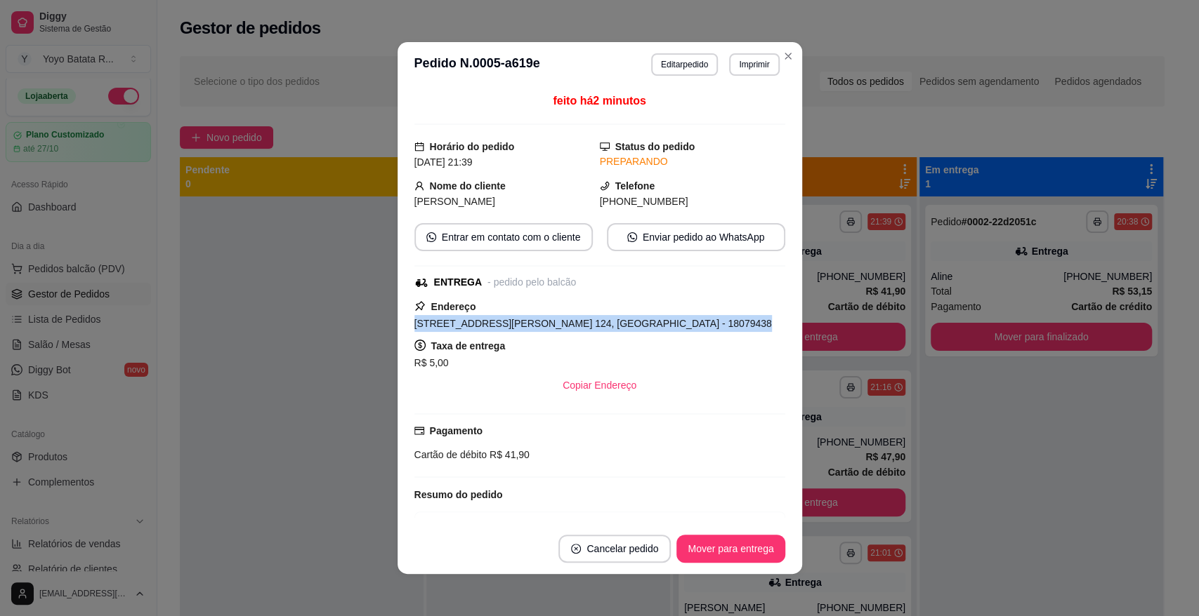
click at [495, 319] on span "[STREET_ADDRESS][PERSON_NAME] 124, [GEOGRAPHIC_DATA] - 18079438" at bounding box center [592, 323] width 357 height 11
copy span "[STREET_ADDRESS][PERSON_NAME] 124, [GEOGRAPHIC_DATA] - 18079438"
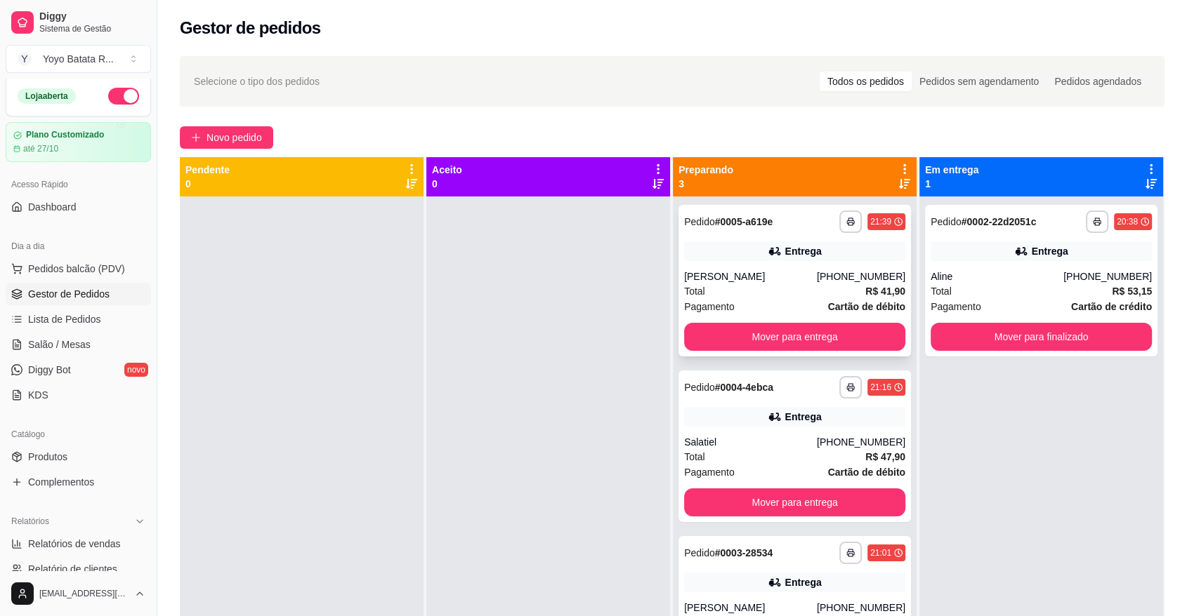
click at [821, 258] on div "Entrega" at bounding box center [794, 252] width 221 height 20
click at [888, 428] on div "**********" at bounding box center [794, 447] width 232 height 152
click at [843, 587] on div "Entrega" at bounding box center [794, 583] width 221 height 20
click at [761, 435] on div "Salatiel" at bounding box center [750, 442] width 133 height 14
click at [829, 575] on div "Entrega" at bounding box center [794, 583] width 221 height 20
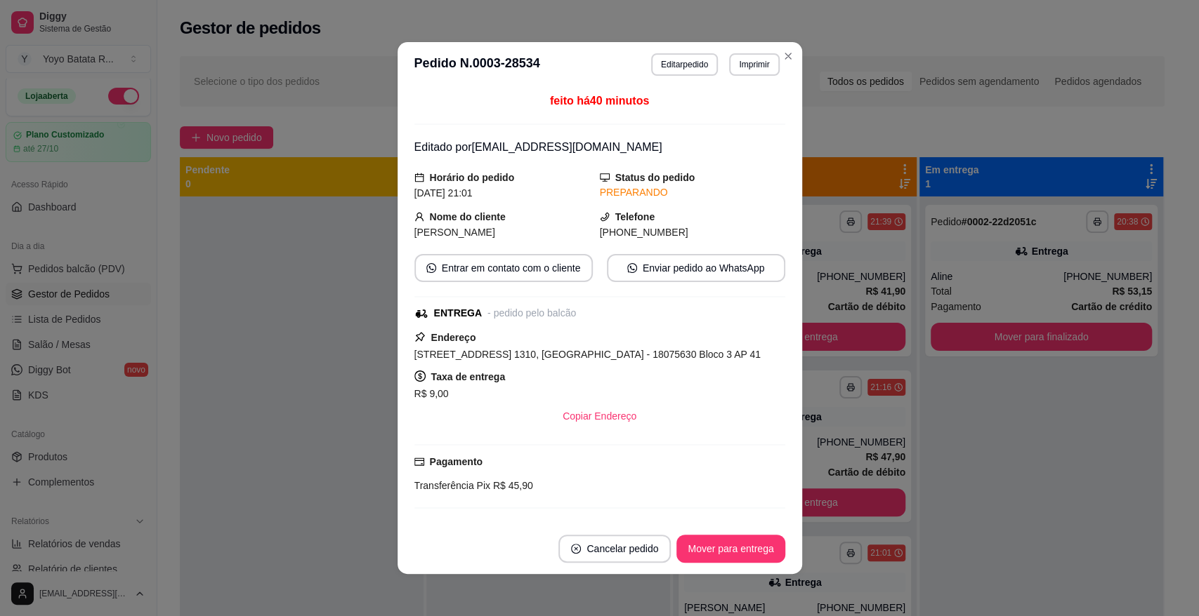
click at [633, 227] on span "[PHONE_NUMBER]" at bounding box center [644, 232] width 88 height 11
click at [633, 229] on span "[PHONE_NUMBER]" at bounding box center [644, 232] width 88 height 11
copy div "[PHONE_NUMBER] Entrar em contato com o cliente Enviar pedido ao WhatsApp"
